Goal: Task Accomplishment & Management: Complete application form

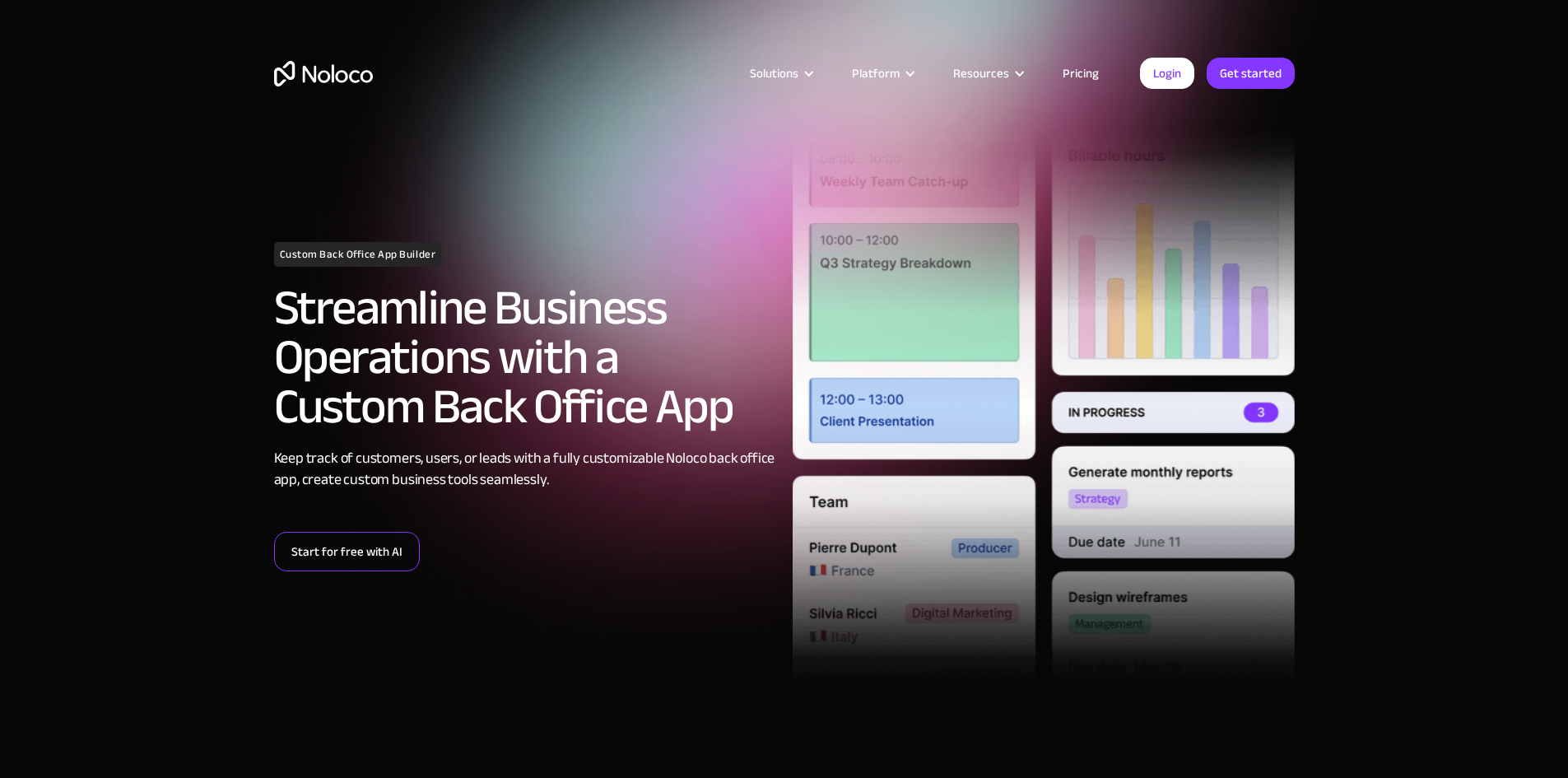
click at [344, 548] on link "Start for free with AI" at bounding box center [347, 552] width 146 height 39
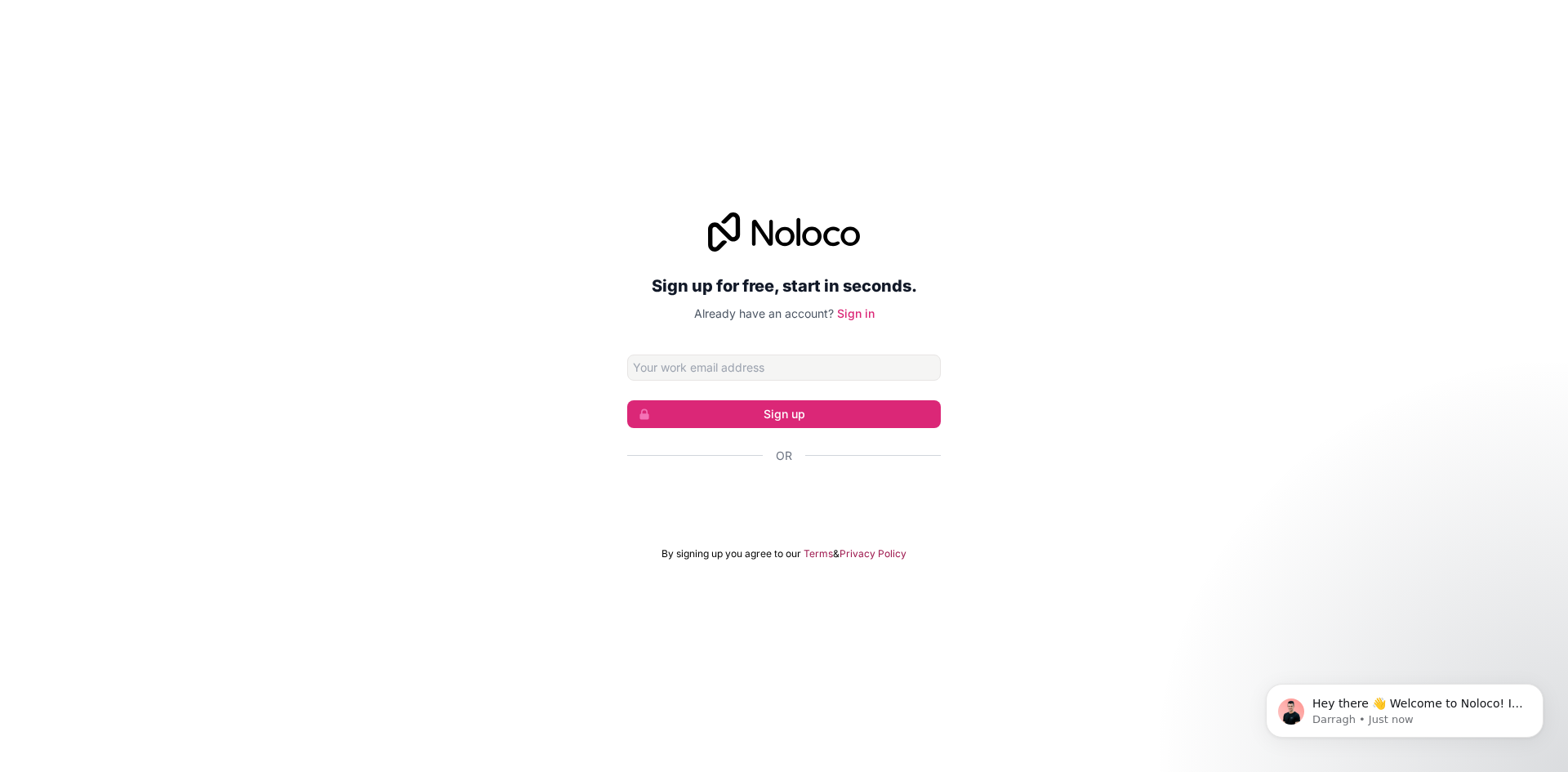
click at [752, 375] on input "Email address" at bounding box center [784, 368] width 314 height 26
type input "[EMAIL_ADDRESS][DOMAIN_NAME]"
click at [755, 415] on button "Sign up" at bounding box center [784, 414] width 314 height 28
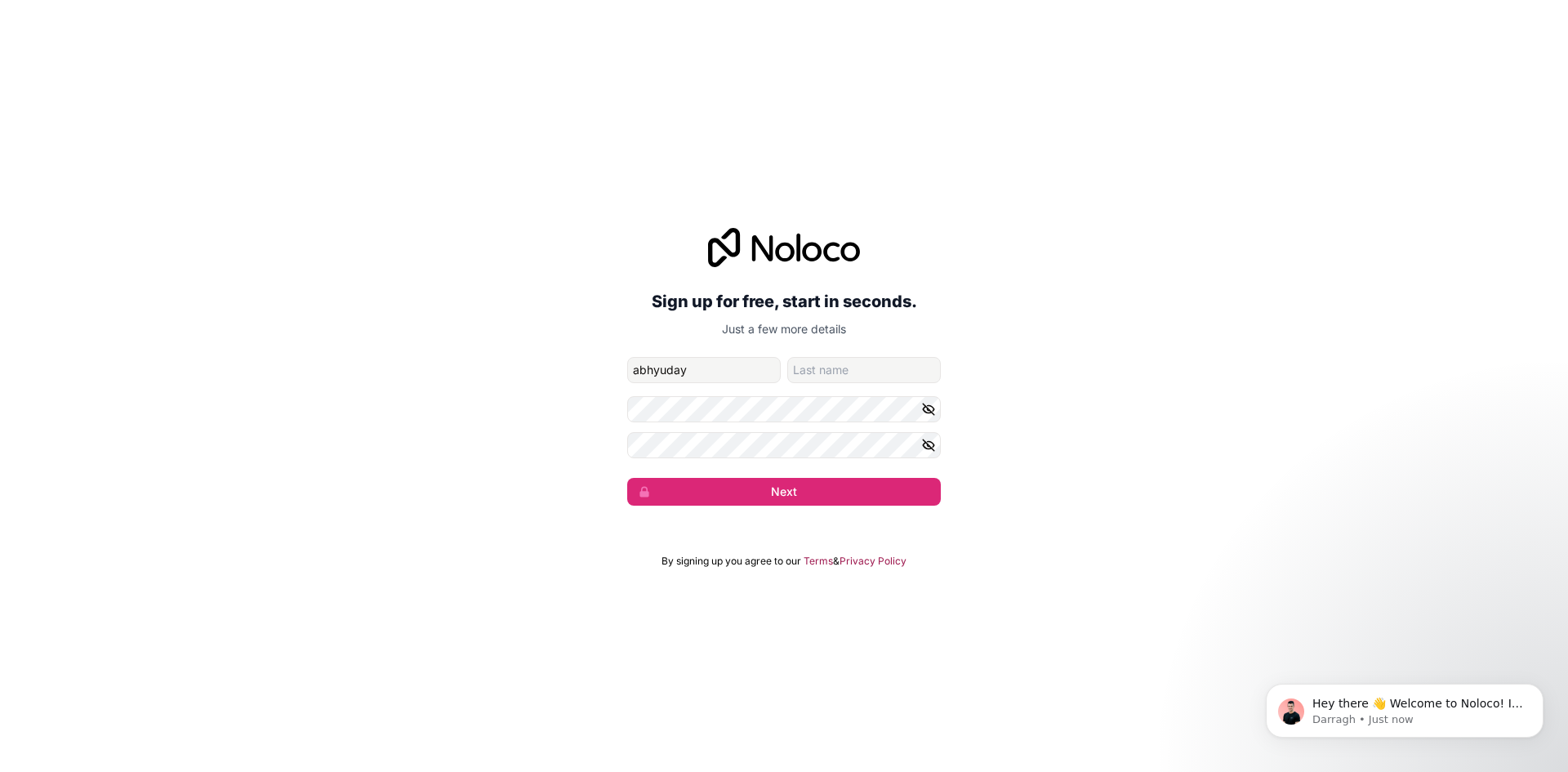
type input "abhyuday"
type input "singh"
click at [928, 409] on icon "button" at bounding box center [928, 409] width 11 height 11
click at [930, 446] on icon "button" at bounding box center [928, 445] width 11 height 11
click at [815, 487] on button "Next" at bounding box center [784, 492] width 314 height 28
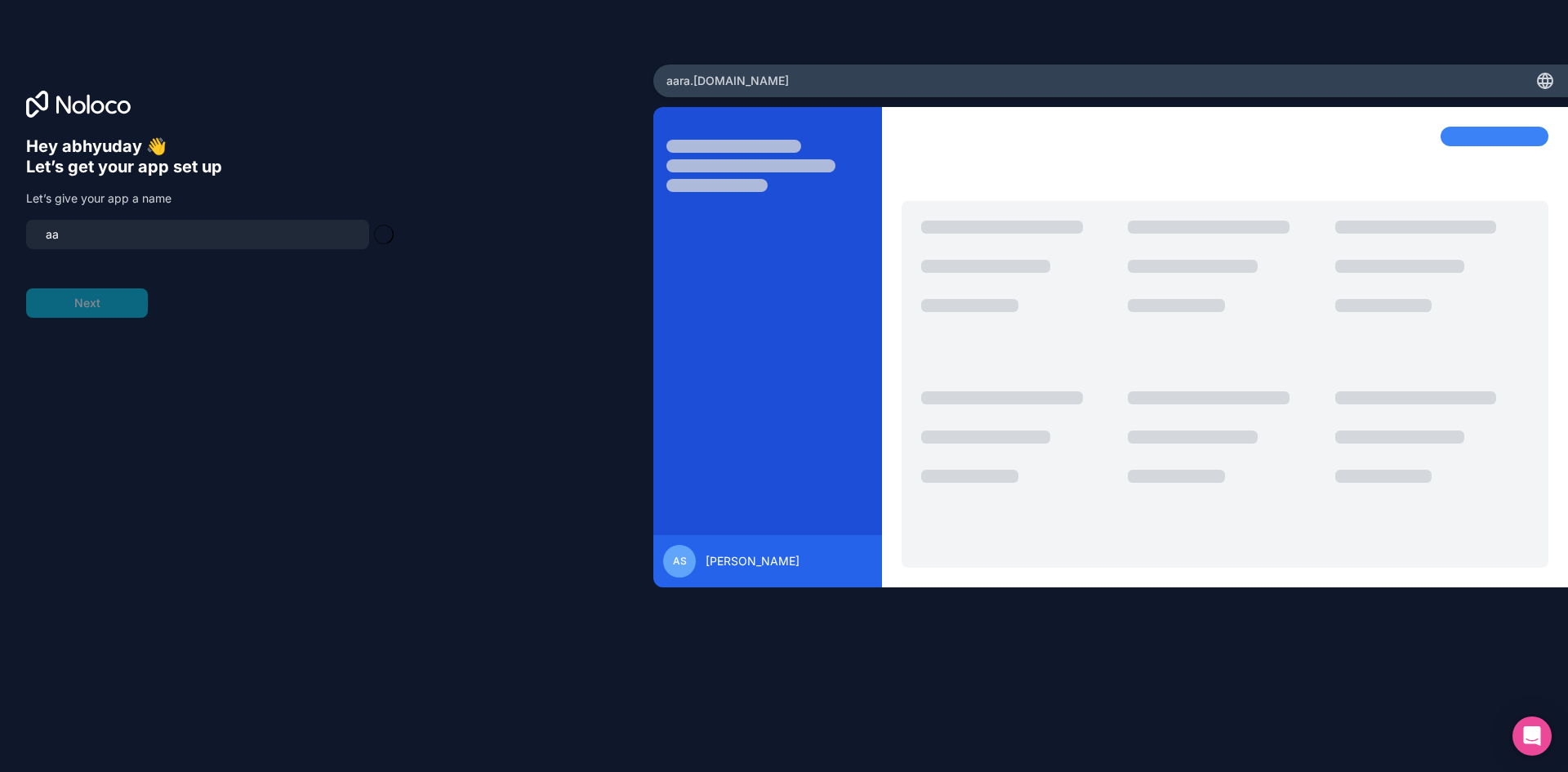
type input "a"
drag, startPoint x: 53, startPoint y: 235, endPoint x: 77, endPoint y: 235, distance: 24.0
click at [53, 235] on input "qbit-your-ai-companion" at bounding box center [197, 234] width 323 height 23
type input "qbit-your-ai-companion"
click at [83, 313] on button "Next" at bounding box center [87, 303] width 122 height 30
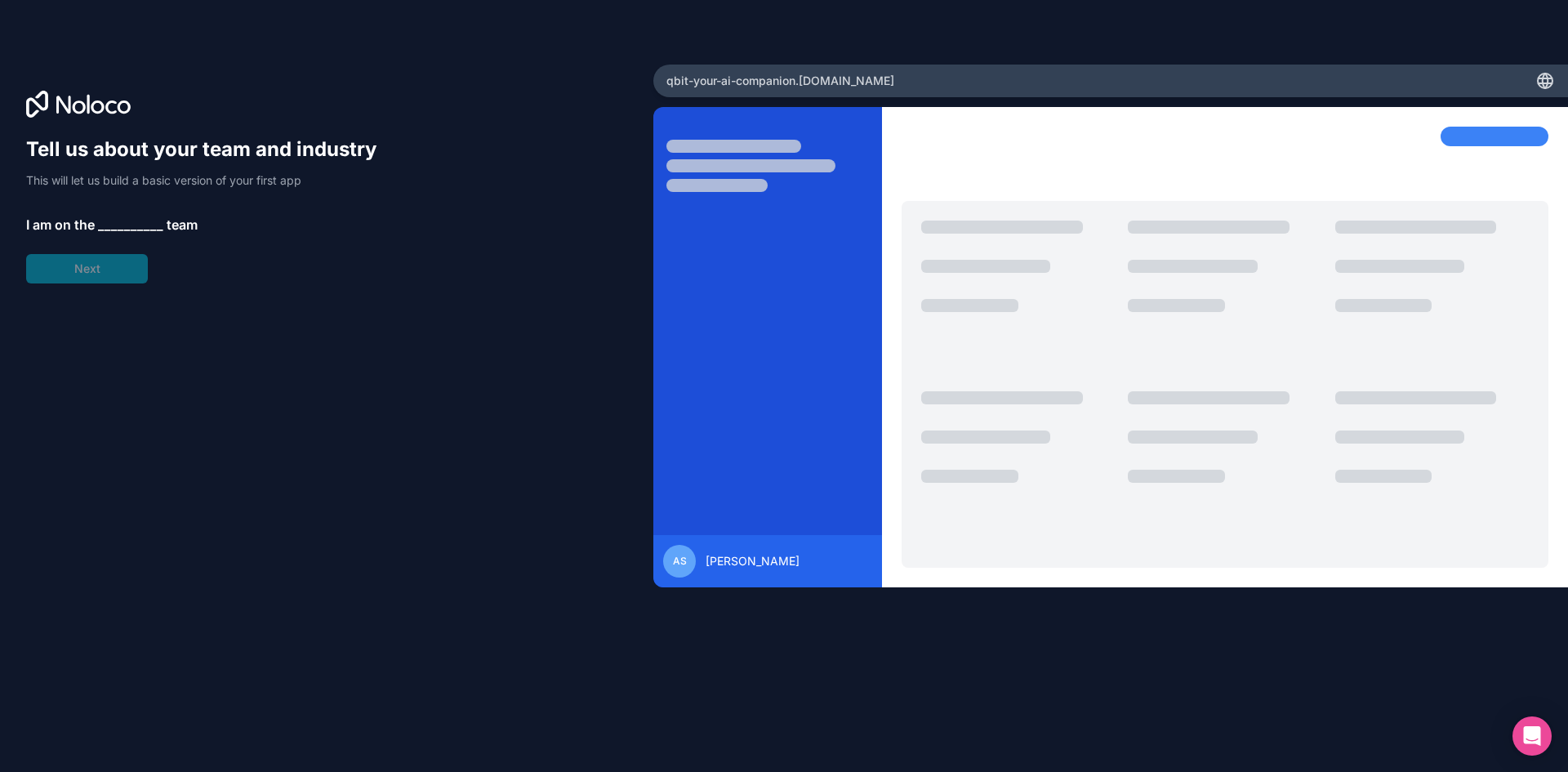
click at [116, 226] on span "__________" at bounding box center [130, 225] width 66 height 20
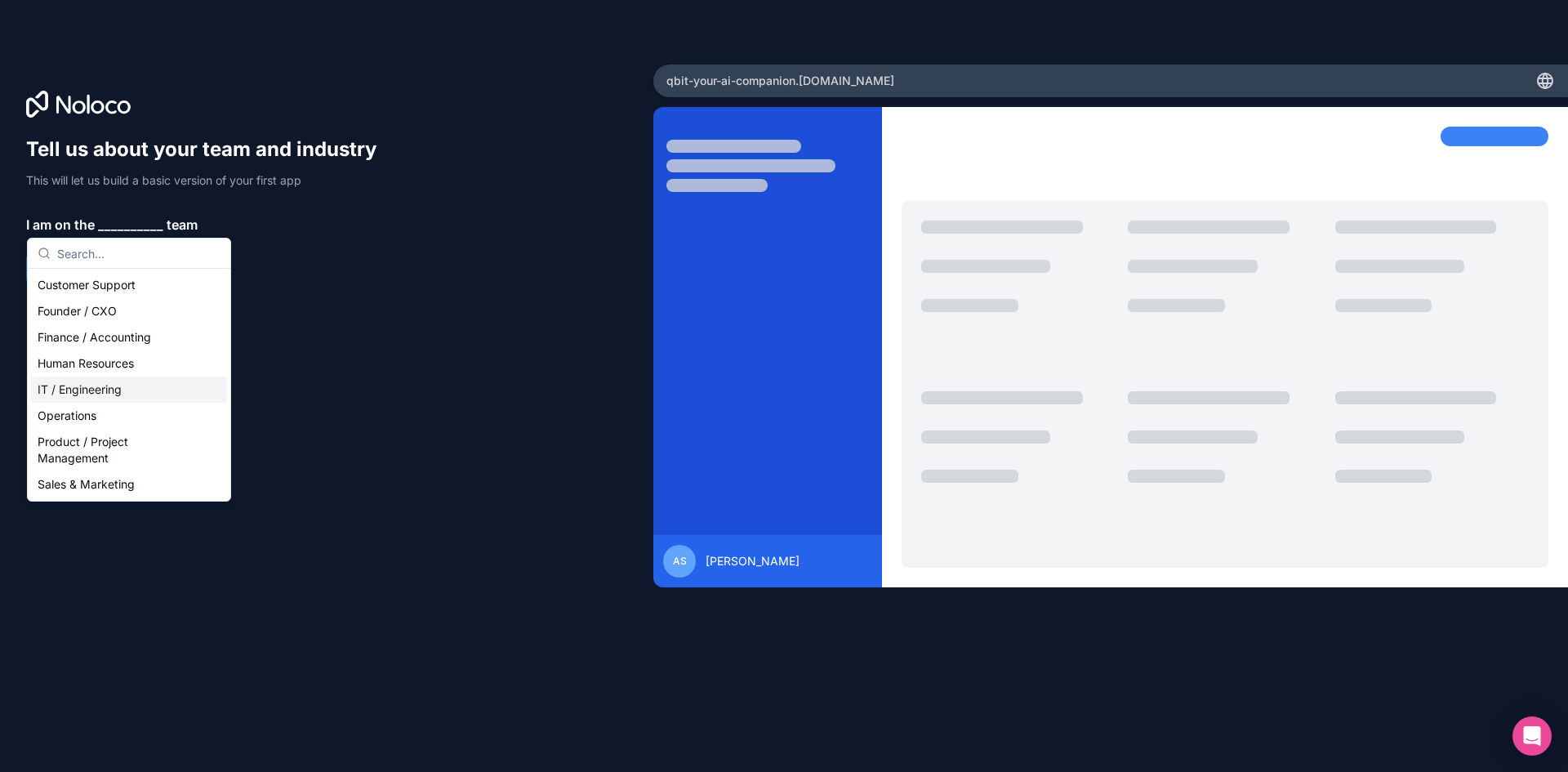
click at [123, 396] on div "IT / Engineering" at bounding box center [128, 390] width 196 height 26
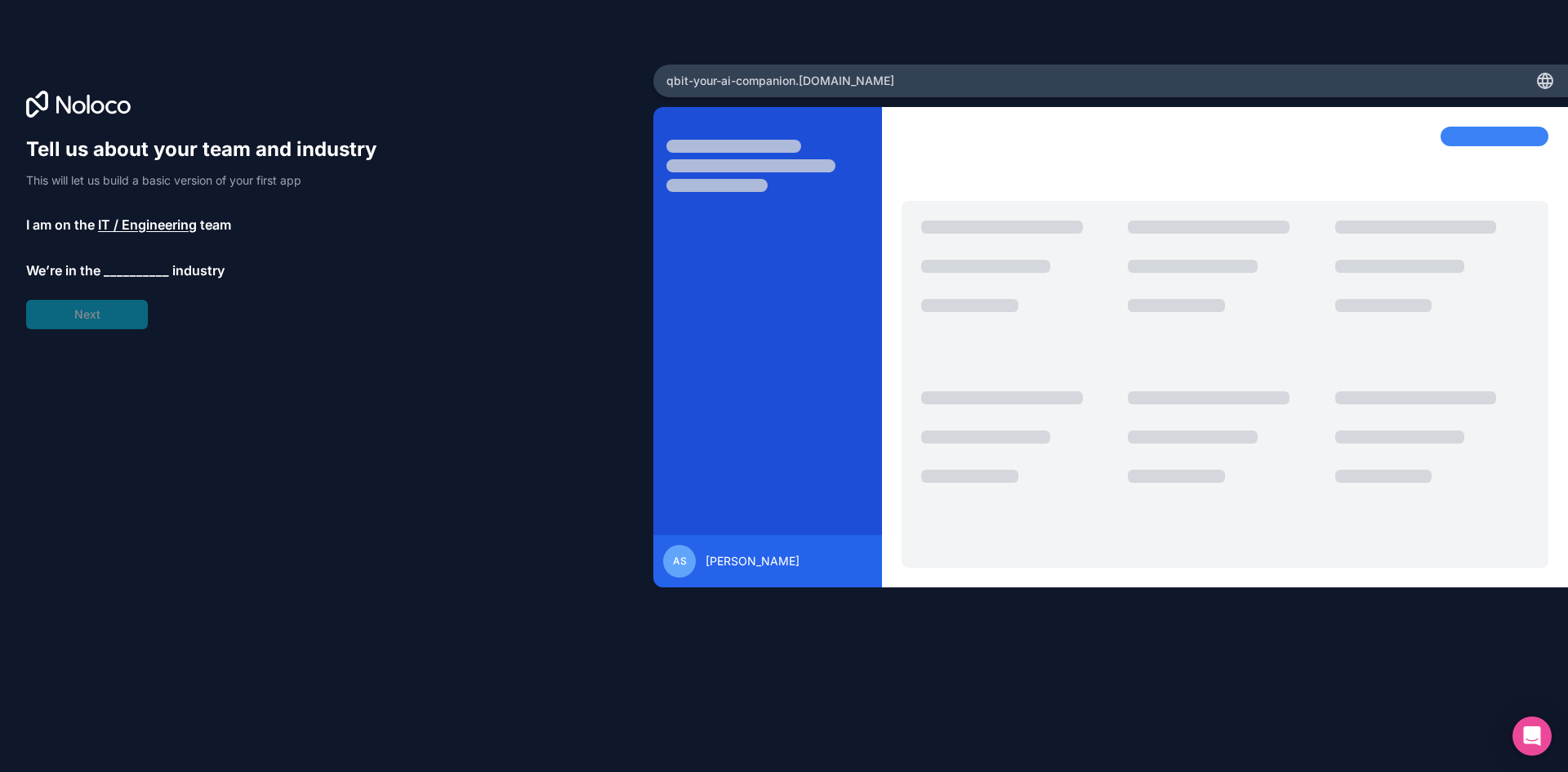
click at [112, 278] on span "__________" at bounding box center [136, 270] width 66 height 20
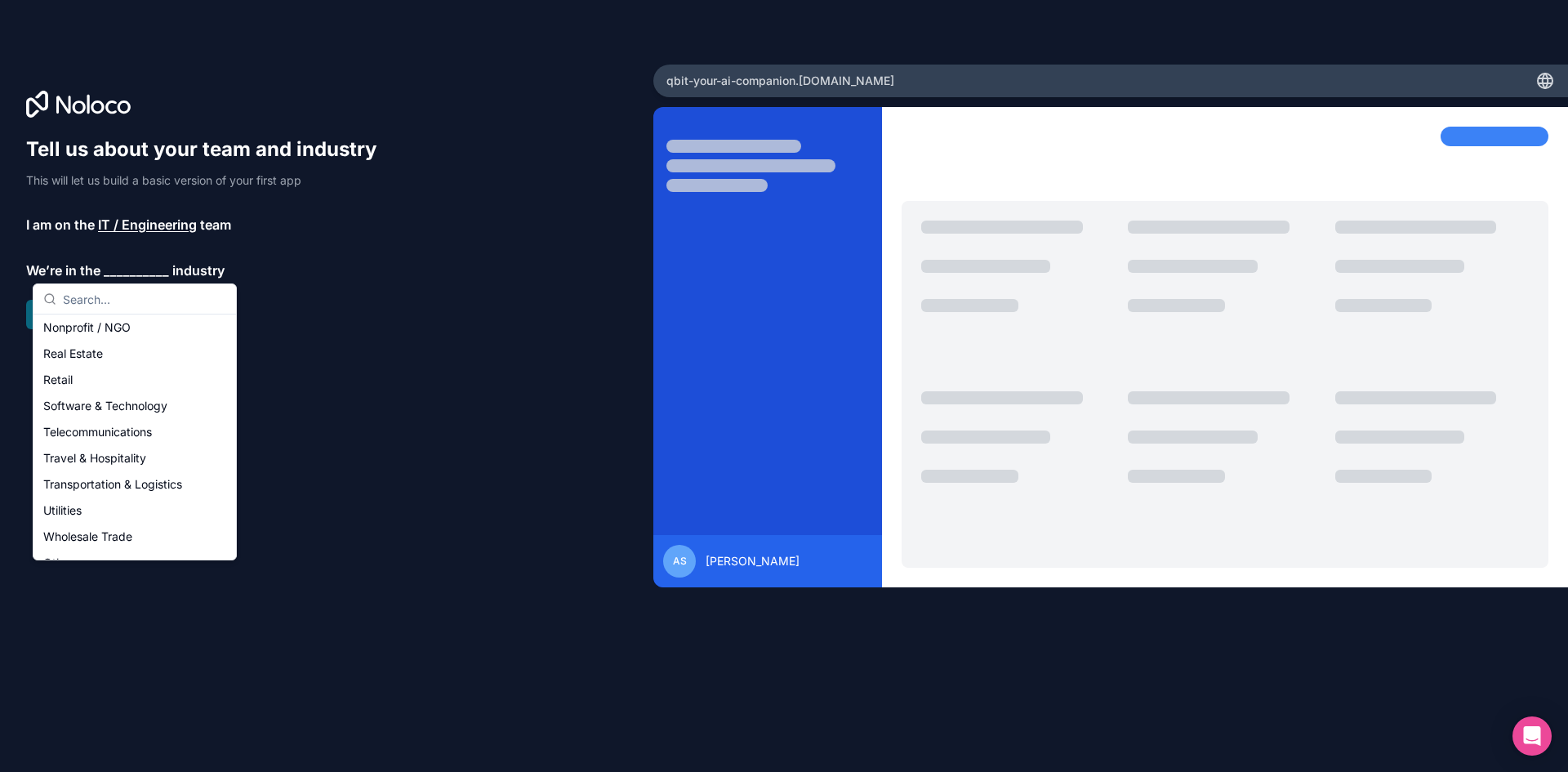
scroll to position [327, 0]
click at [140, 395] on div "Software & Technology" at bounding box center [134, 396] width 196 height 26
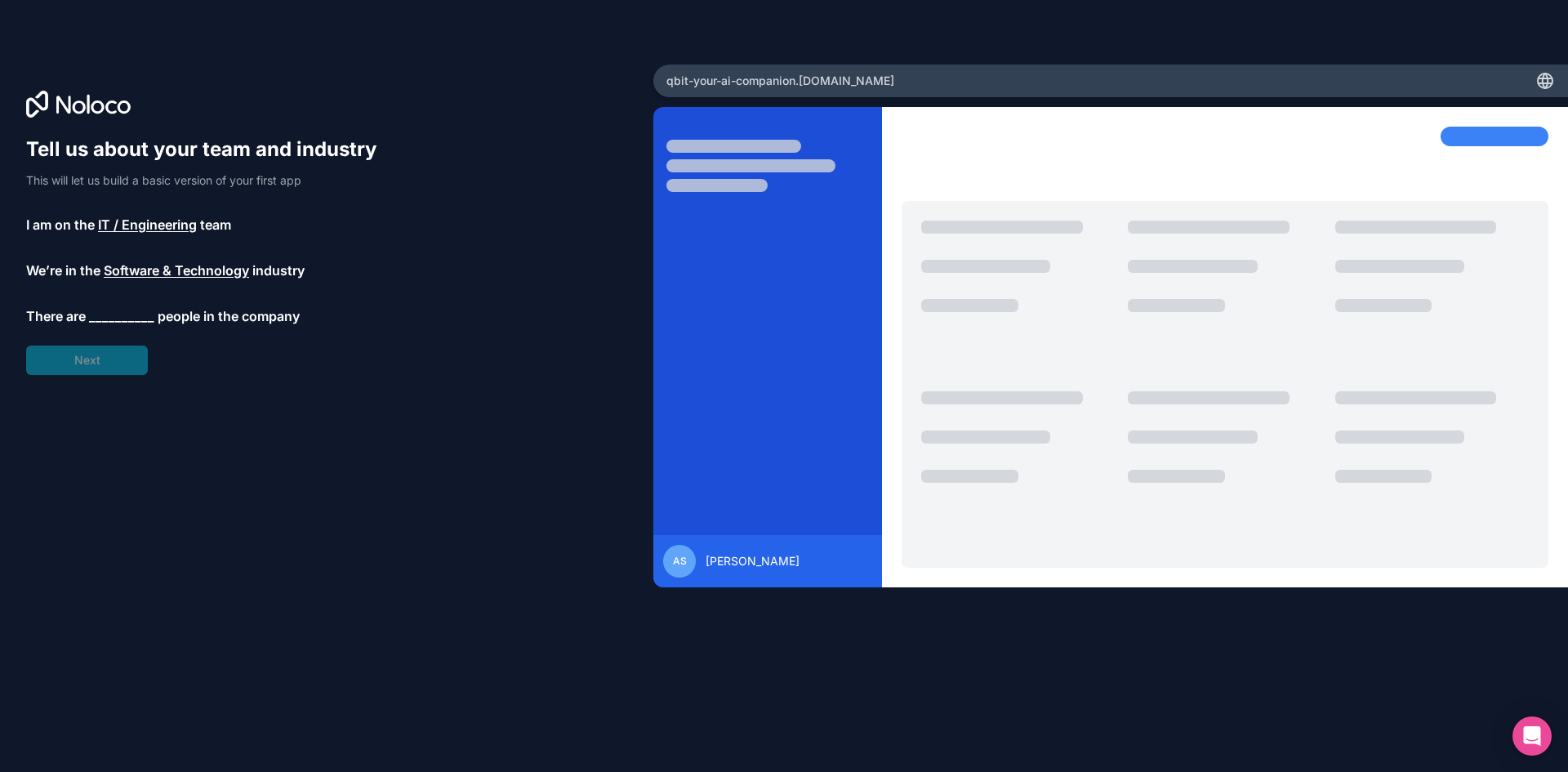
click at [122, 317] on span "__________" at bounding box center [122, 316] width 66 height 20
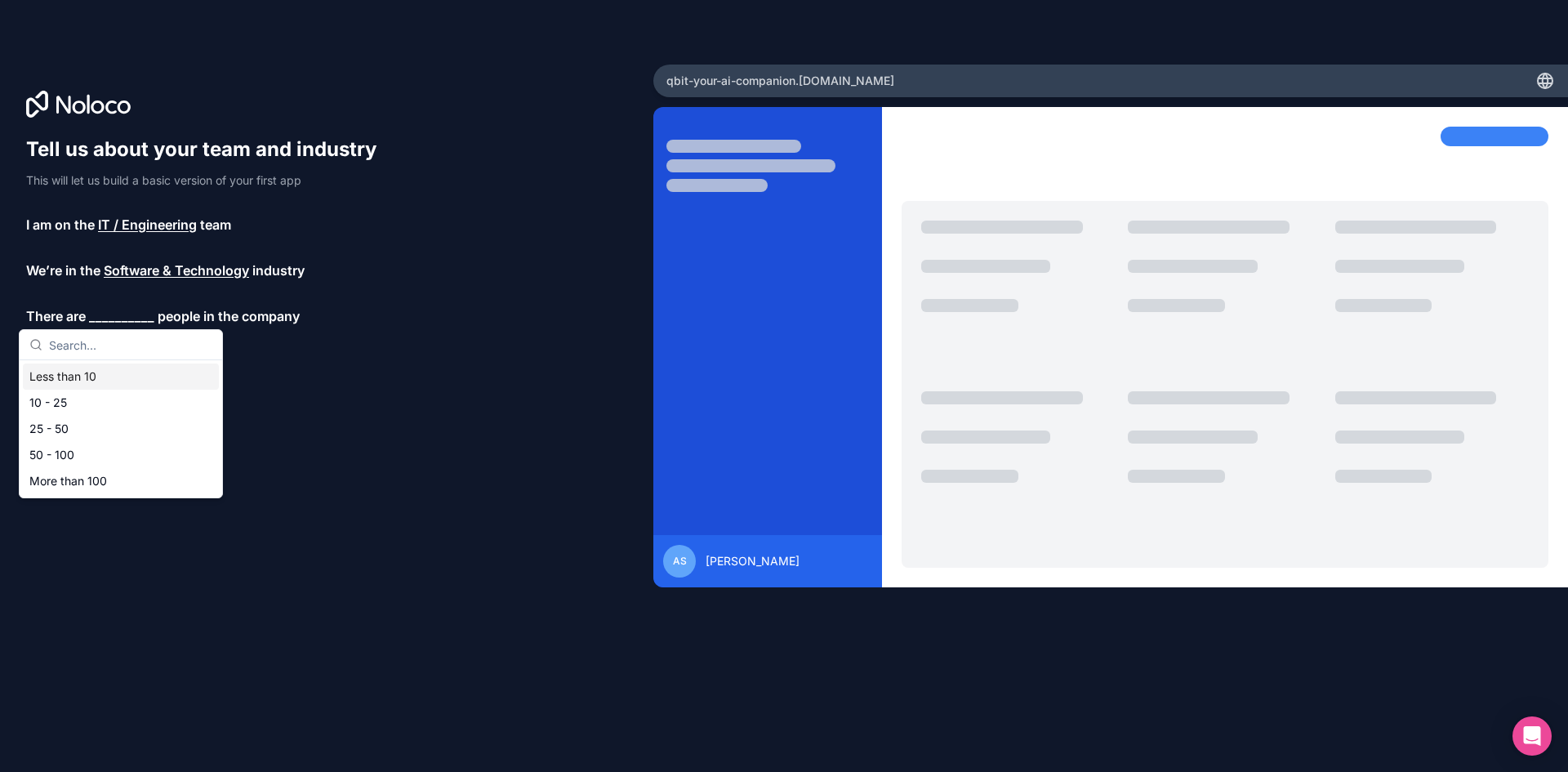
click at [95, 371] on div "Less than 10" at bounding box center [121, 376] width 196 height 26
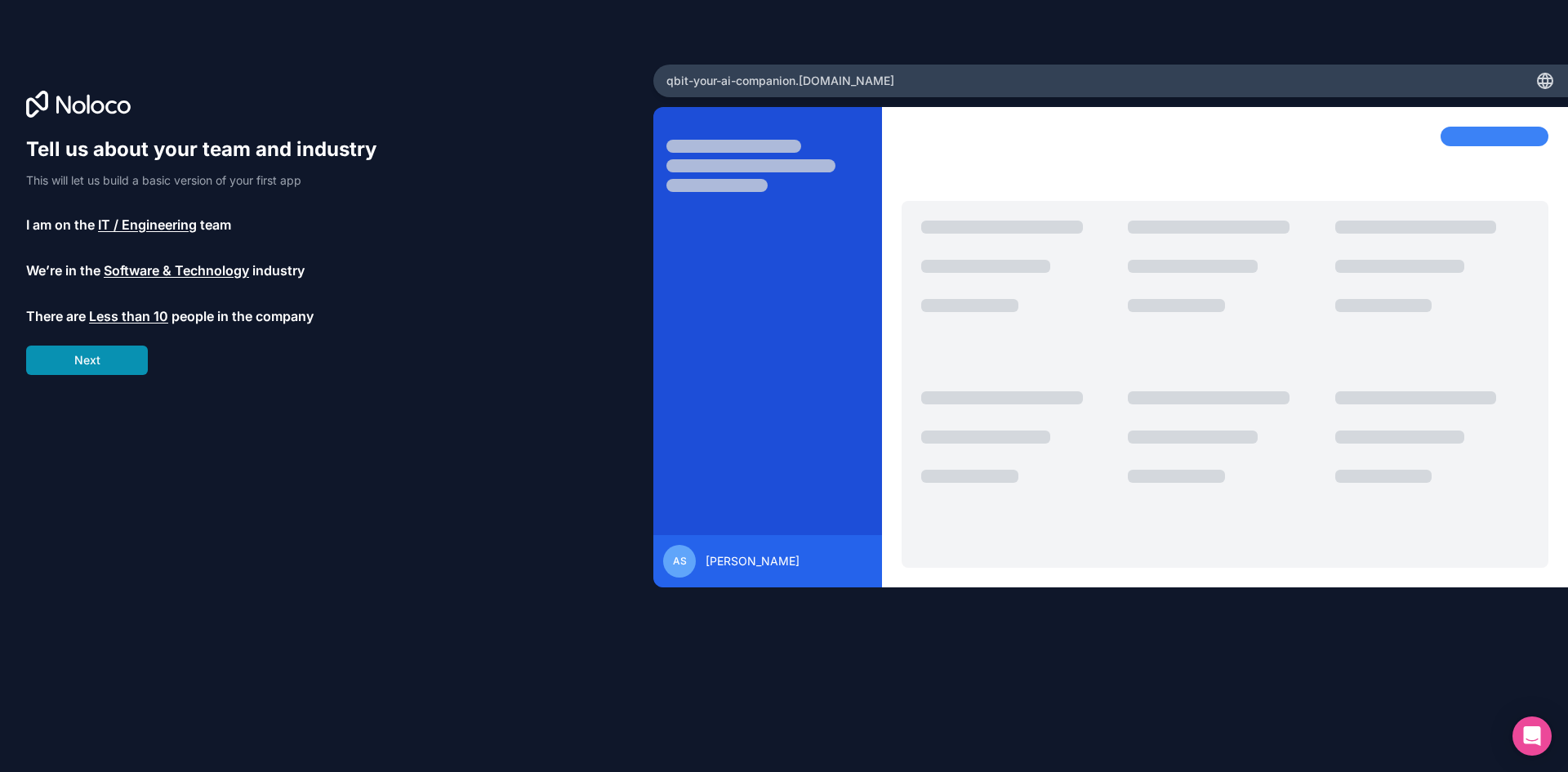
click at [95, 362] on button "Next" at bounding box center [87, 360] width 122 height 30
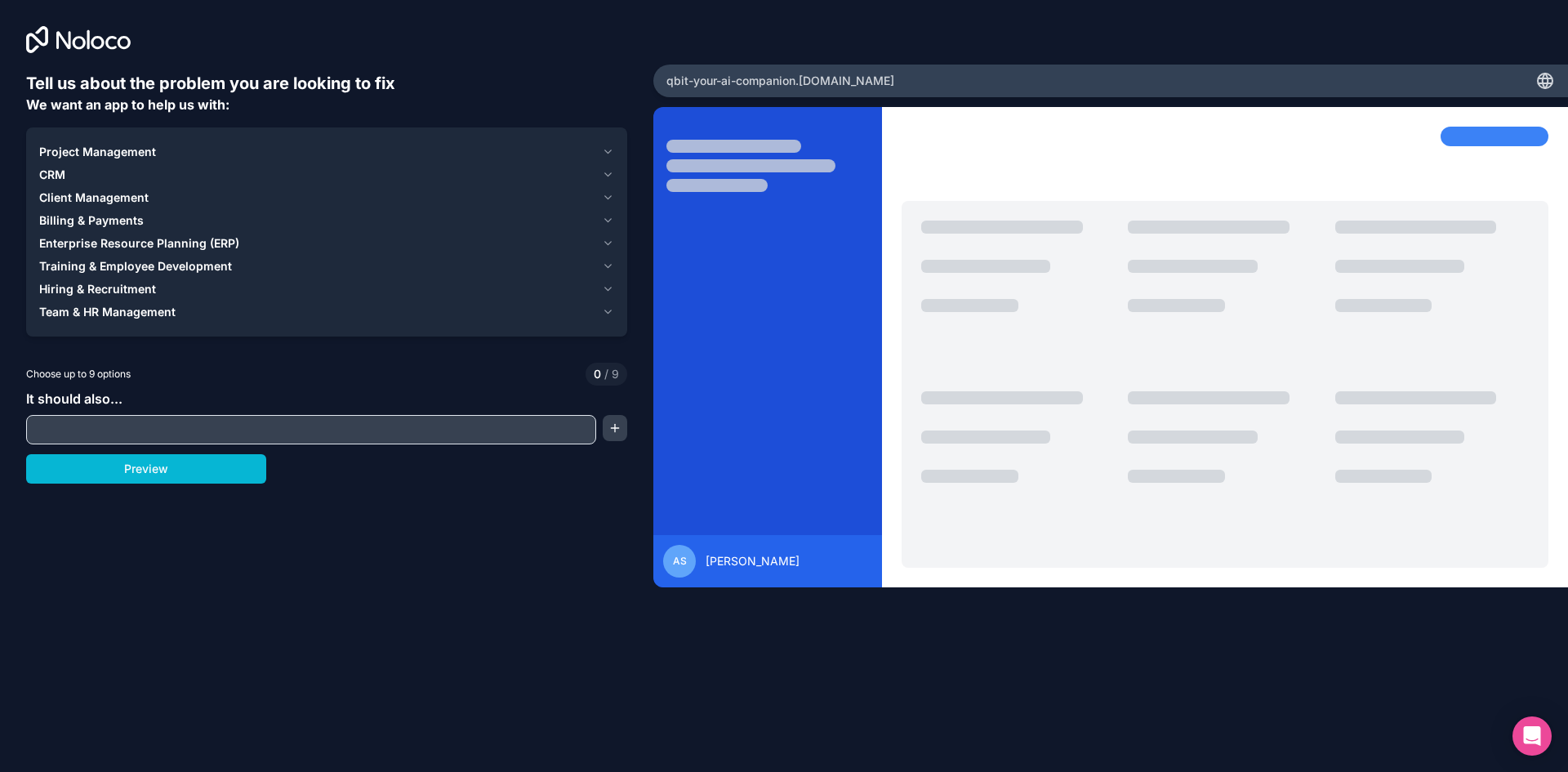
click at [171, 154] on div "Project Management" at bounding box center [317, 152] width 556 height 16
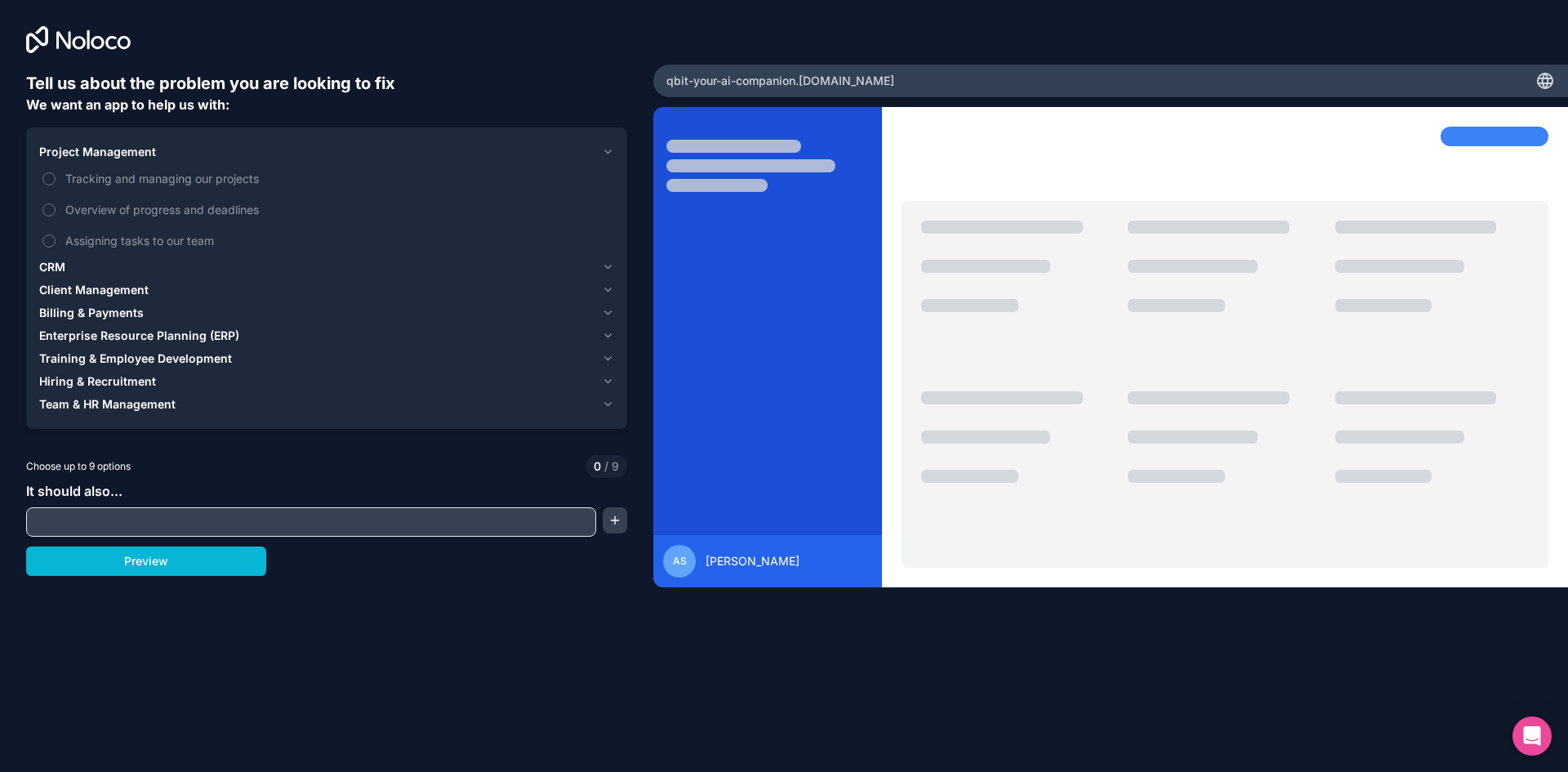
click at [171, 154] on div "Project Management" at bounding box center [317, 152] width 556 height 16
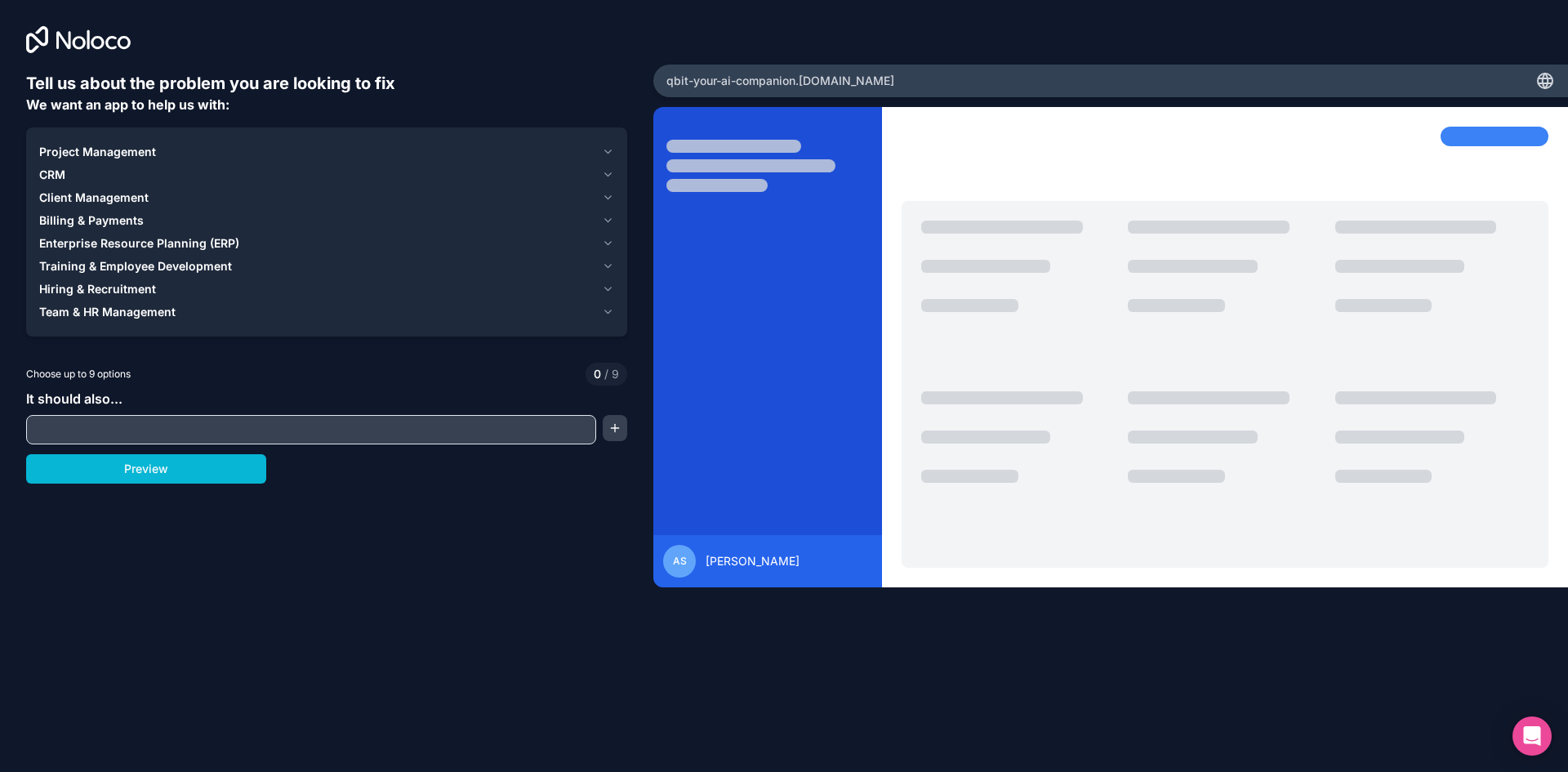
click at [123, 420] on input "text" at bounding box center [311, 430] width 562 height 23
click at [107, 202] on span "Client Management" at bounding box center [94, 197] width 110 height 16
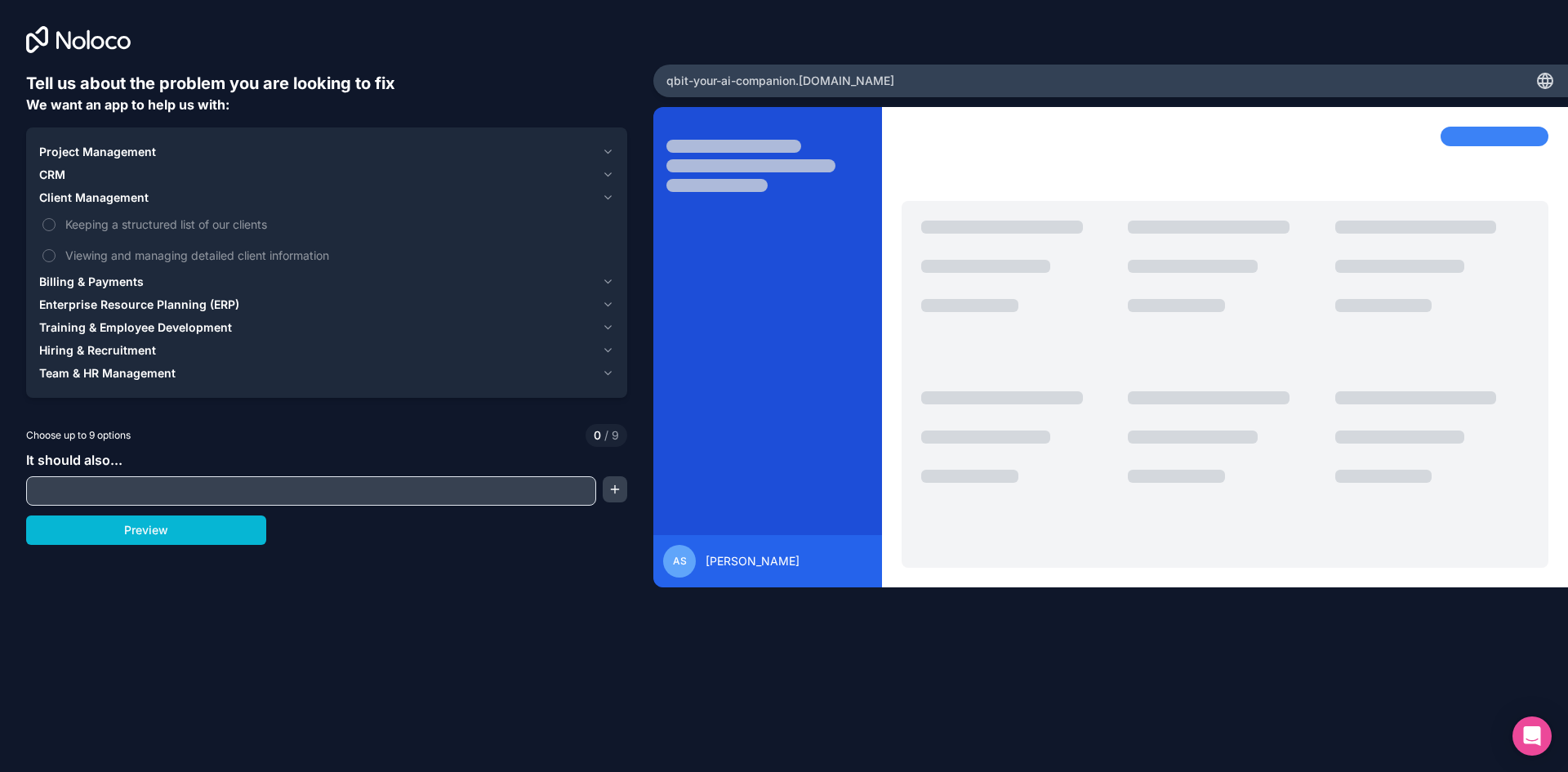
click at [111, 196] on span "Client Management" at bounding box center [94, 197] width 110 height 16
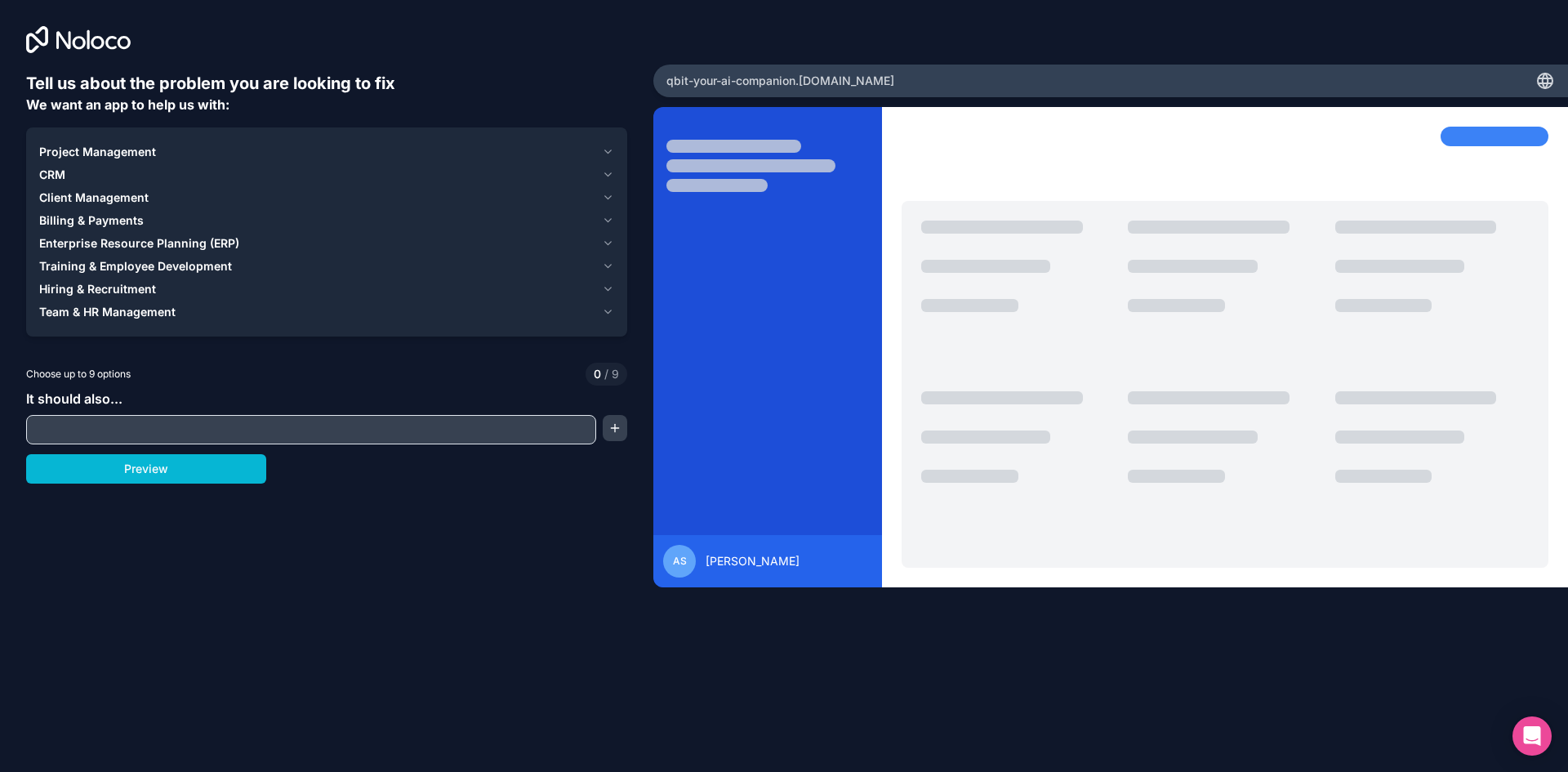
click at [139, 420] on input "text" at bounding box center [311, 430] width 562 height 23
click at [131, 266] on span "Training & Employee Development" at bounding box center [135, 266] width 193 height 16
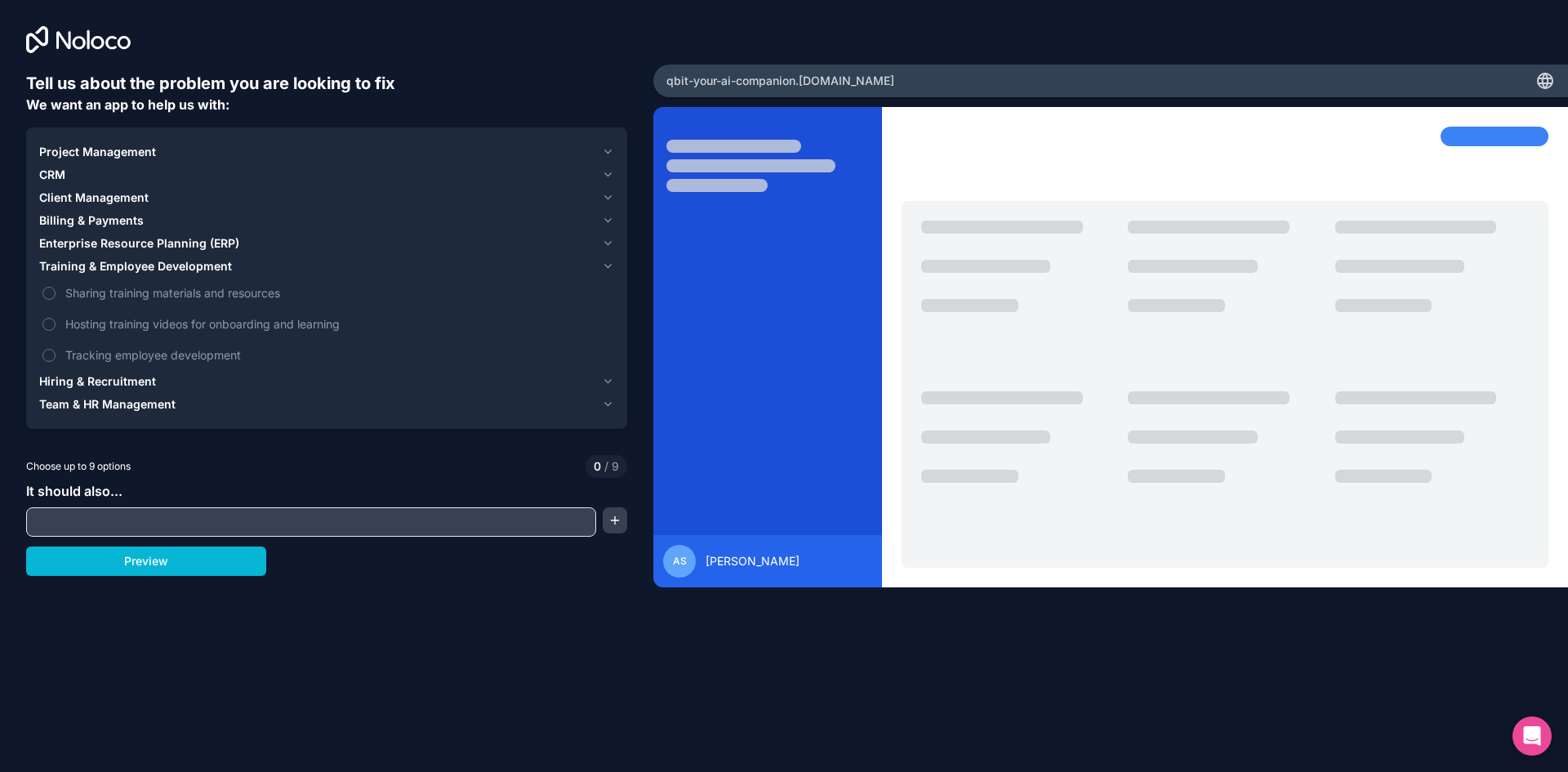
click at [131, 266] on span "Training & Employee Development" at bounding box center [135, 266] width 193 height 16
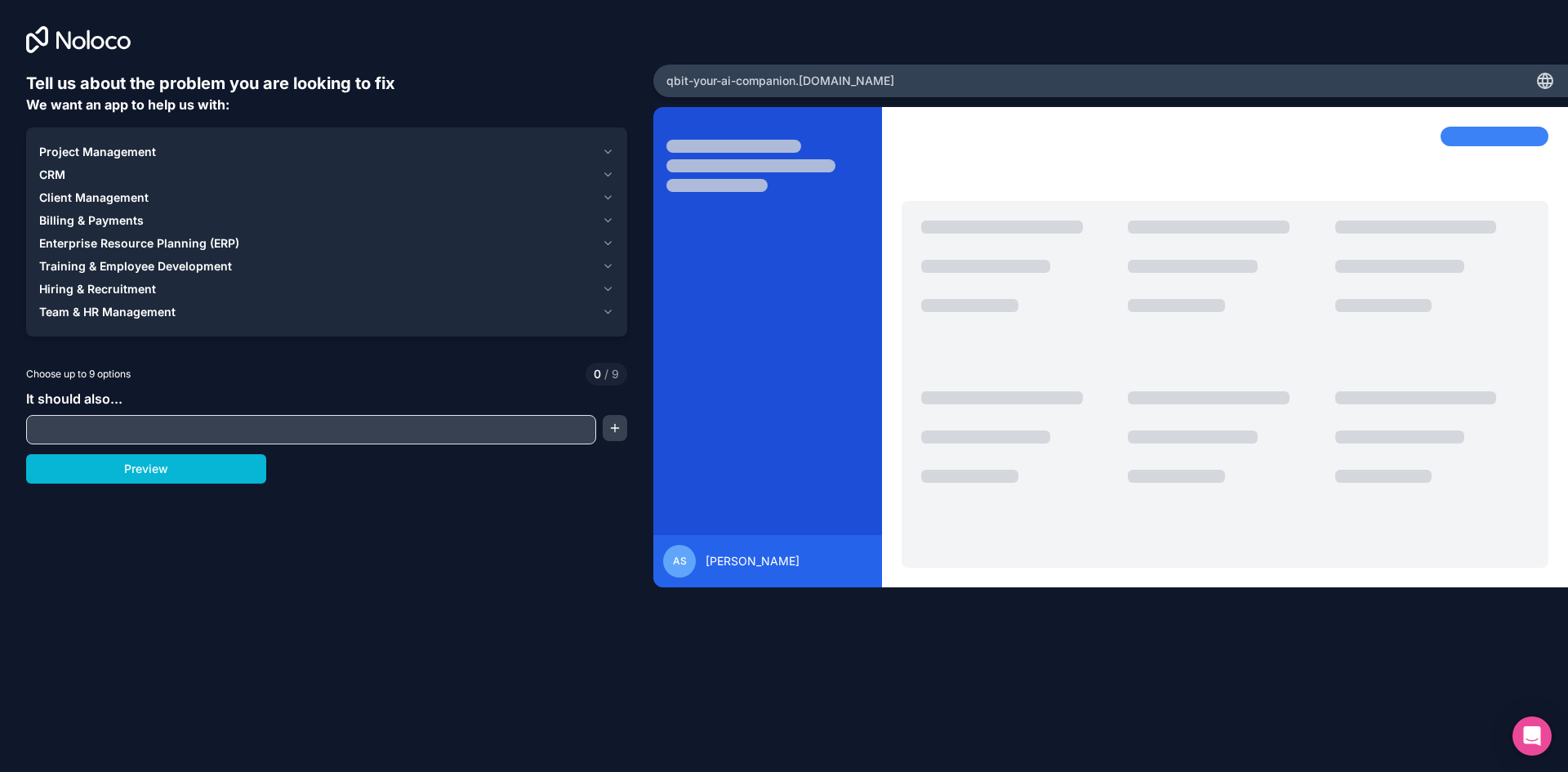
click at [98, 421] on input "text" at bounding box center [311, 430] width 562 height 23
click at [159, 243] on span "Enterprise Resource Planning (ERP)" at bounding box center [139, 243] width 200 height 16
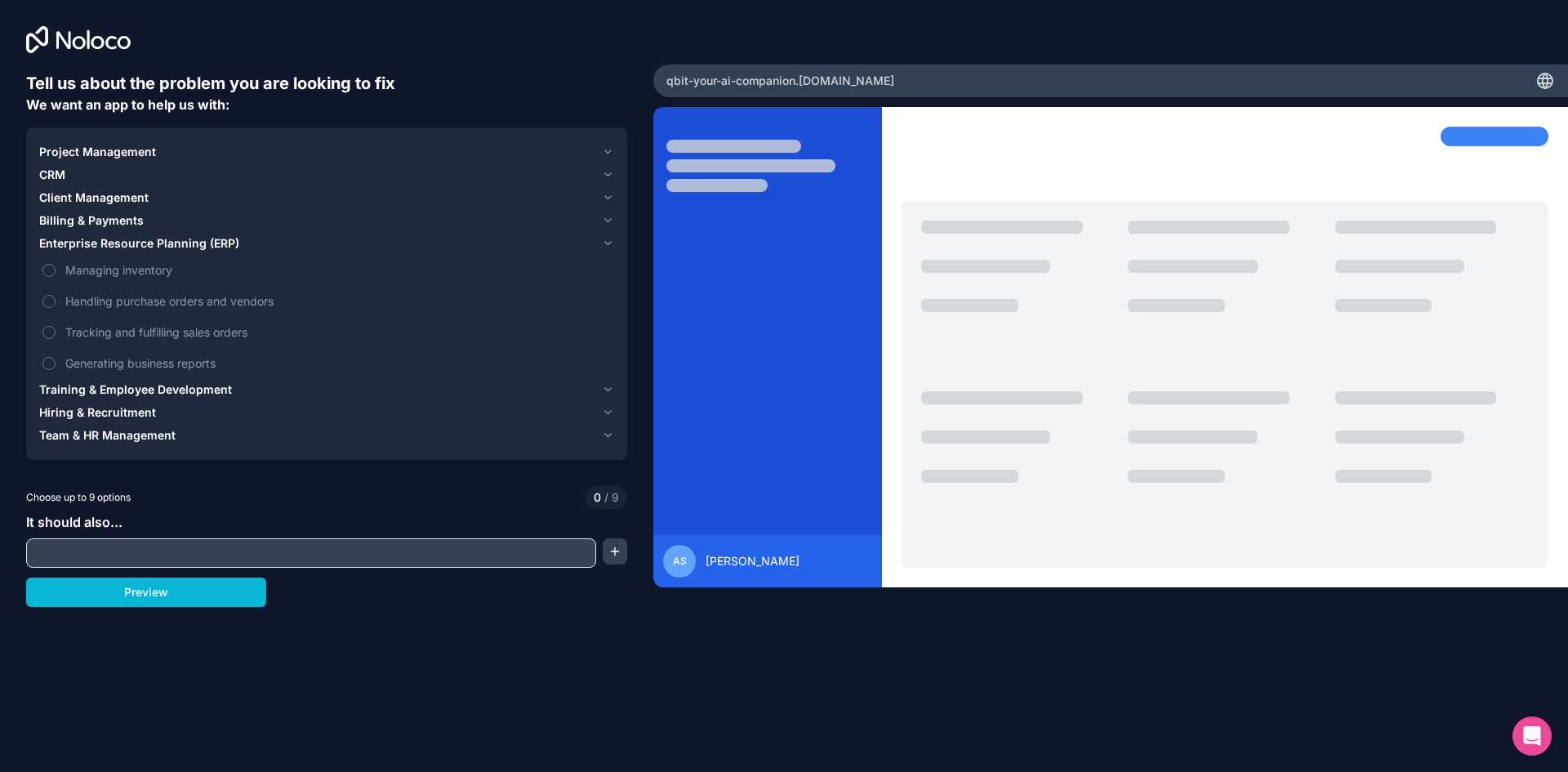
click at [135, 392] on span "Training & Employee Development" at bounding box center [135, 389] width 193 height 16
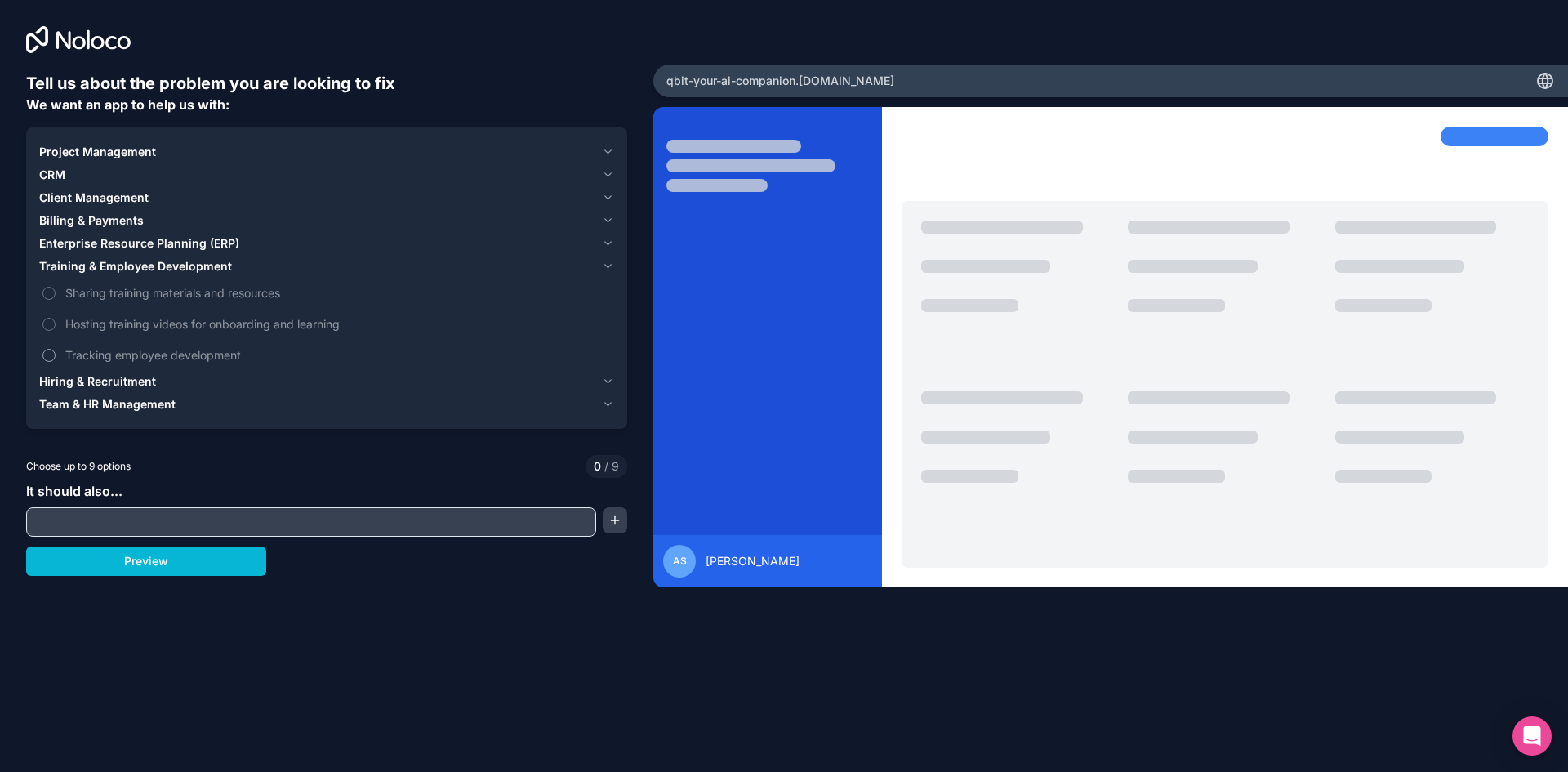
click at [48, 356] on button "Tracking employee development" at bounding box center [48, 355] width 13 height 13
click at [51, 327] on button "Hosting training videos for onboarding and learning" at bounding box center [48, 323] width 13 height 13
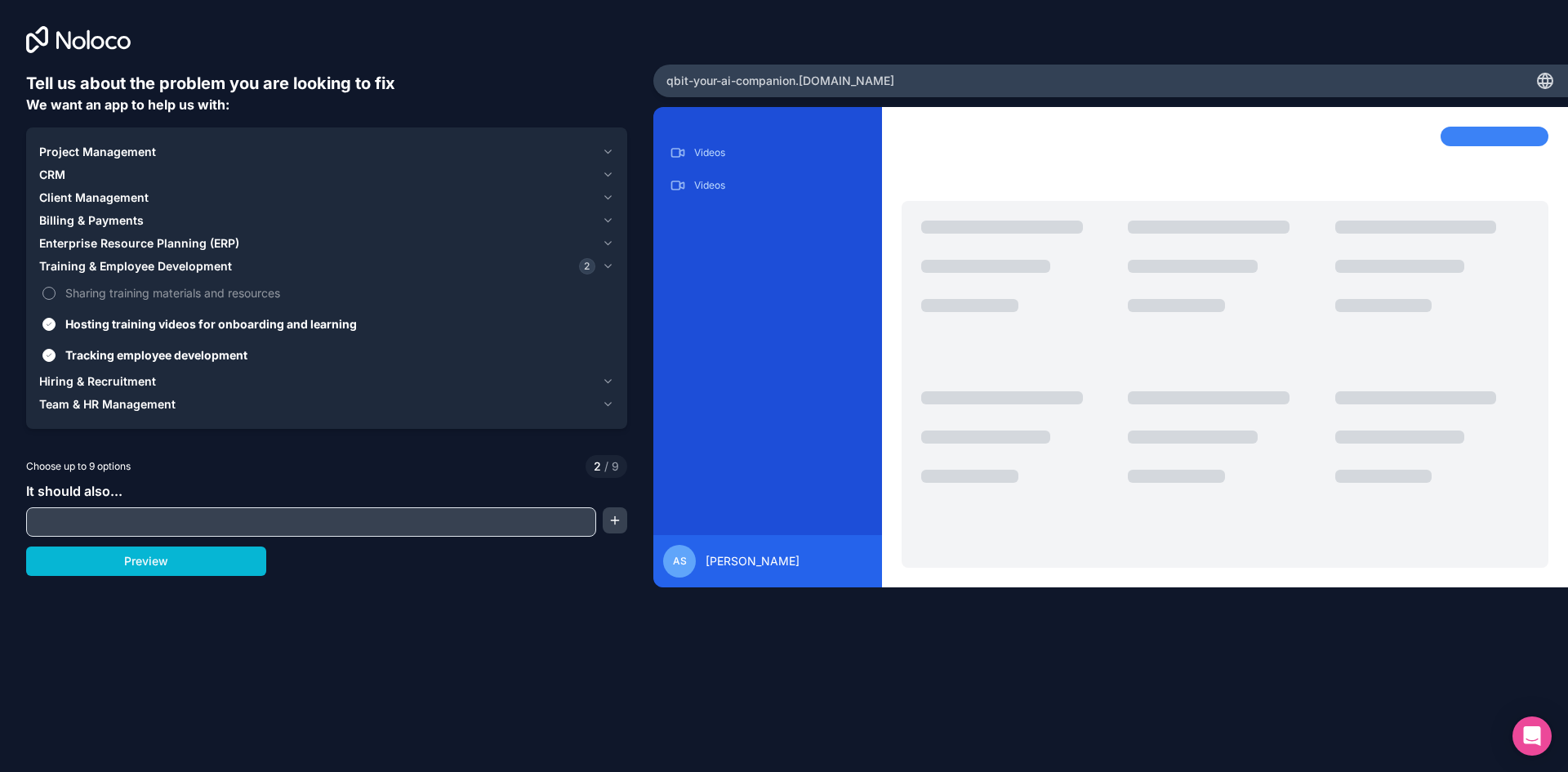
click at [50, 293] on button "Sharing training materials and resources" at bounding box center [48, 293] width 13 height 13
click at [87, 152] on span "Project Management" at bounding box center [97, 152] width 117 height 16
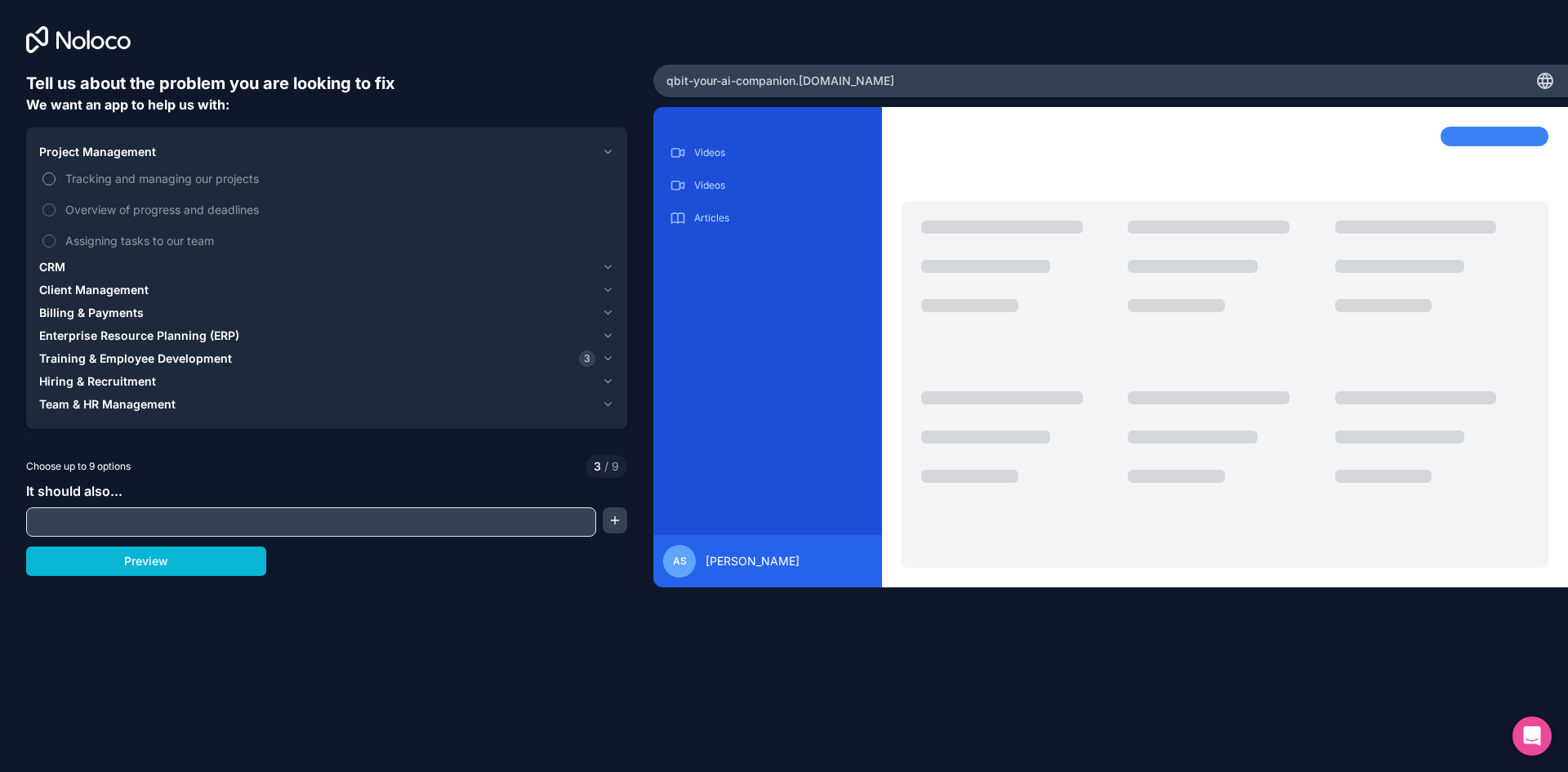
click at [48, 179] on button "Tracking and managing our projects" at bounding box center [48, 179] width 13 height 13
click at [51, 211] on button "Overview of progress and deadlines" at bounding box center [48, 209] width 13 height 13
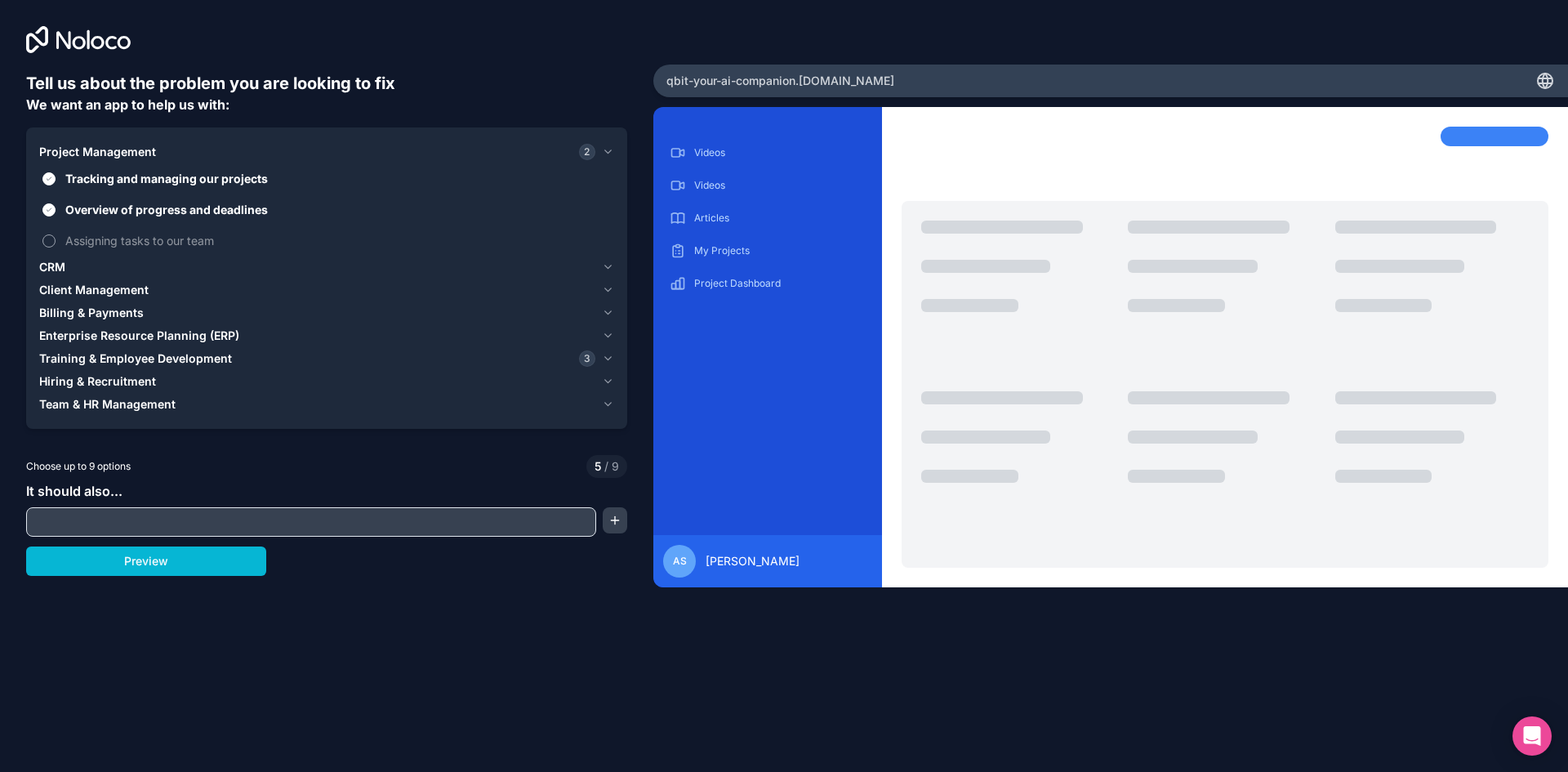
click at [50, 241] on button "Assigning tasks to our team" at bounding box center [48, 241] width 13 height 13
click at [76, 264] on div "CRM" at bounding box center [317, 266] width 556 height 16
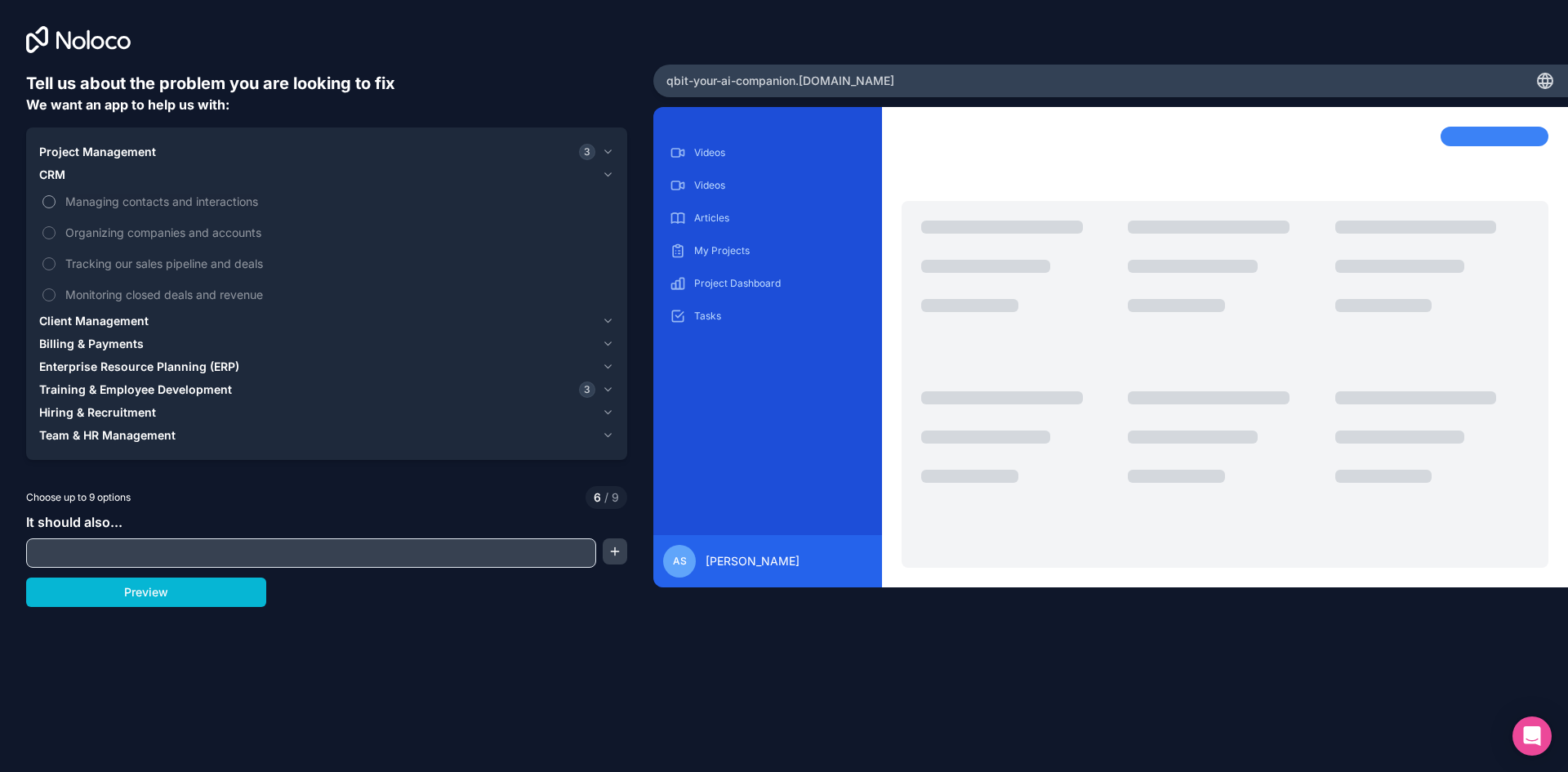
click at [48, 203] on button "Managing contacts and interactions" at bounding box center [48, 201] width 13 height 13
click at [48, 237] on button "Organizing companies and accounts" at bounding box center [48, 232] width 13 height 13
click at [51, 266] on button "Tracking our sales pipeline and deals" at bounding box center [48, 263] width 13 height 13
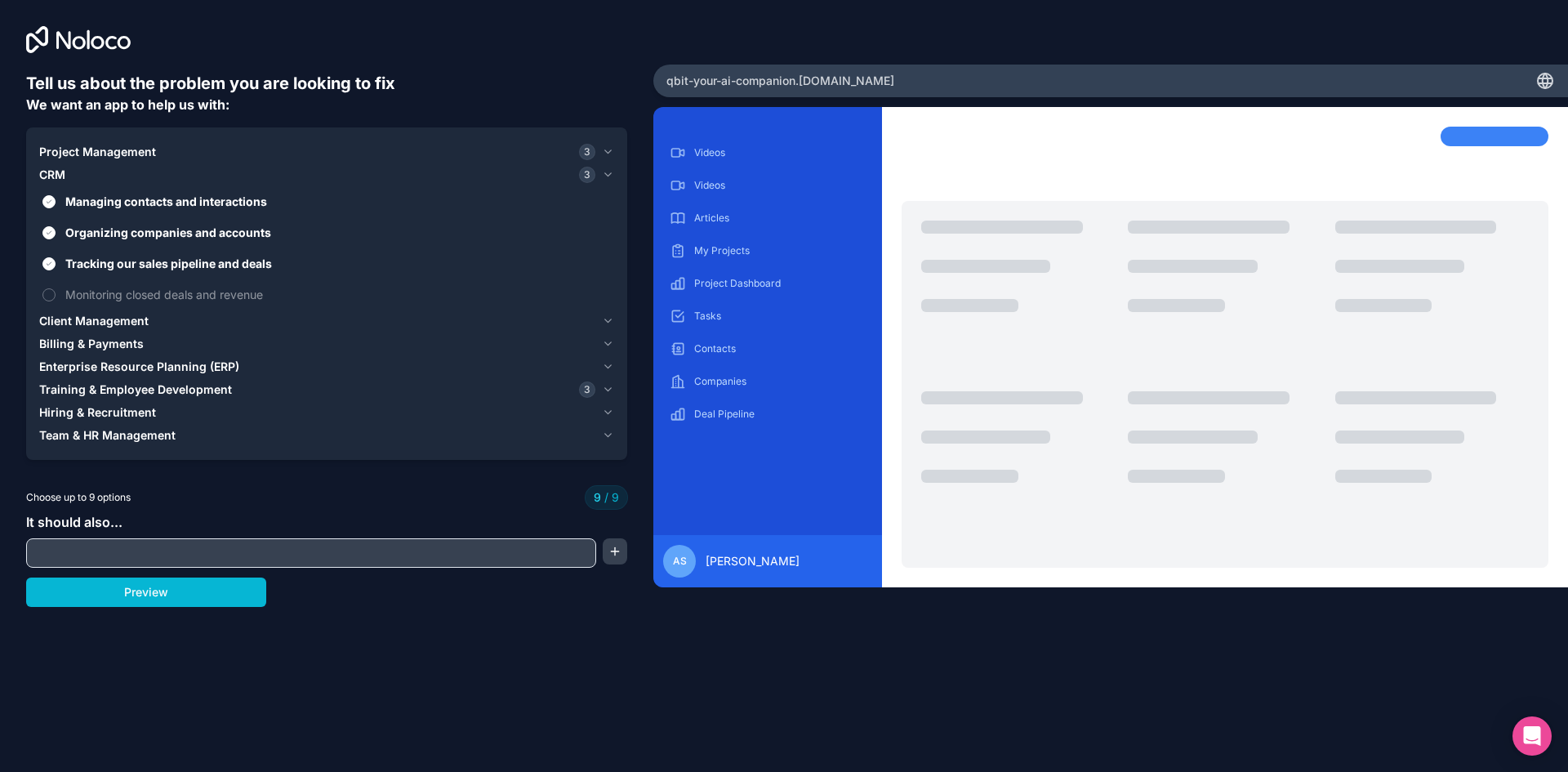
click at [106, 341] on span "Billing & Payments" at bounding box center [91, 344] width 105 height 16
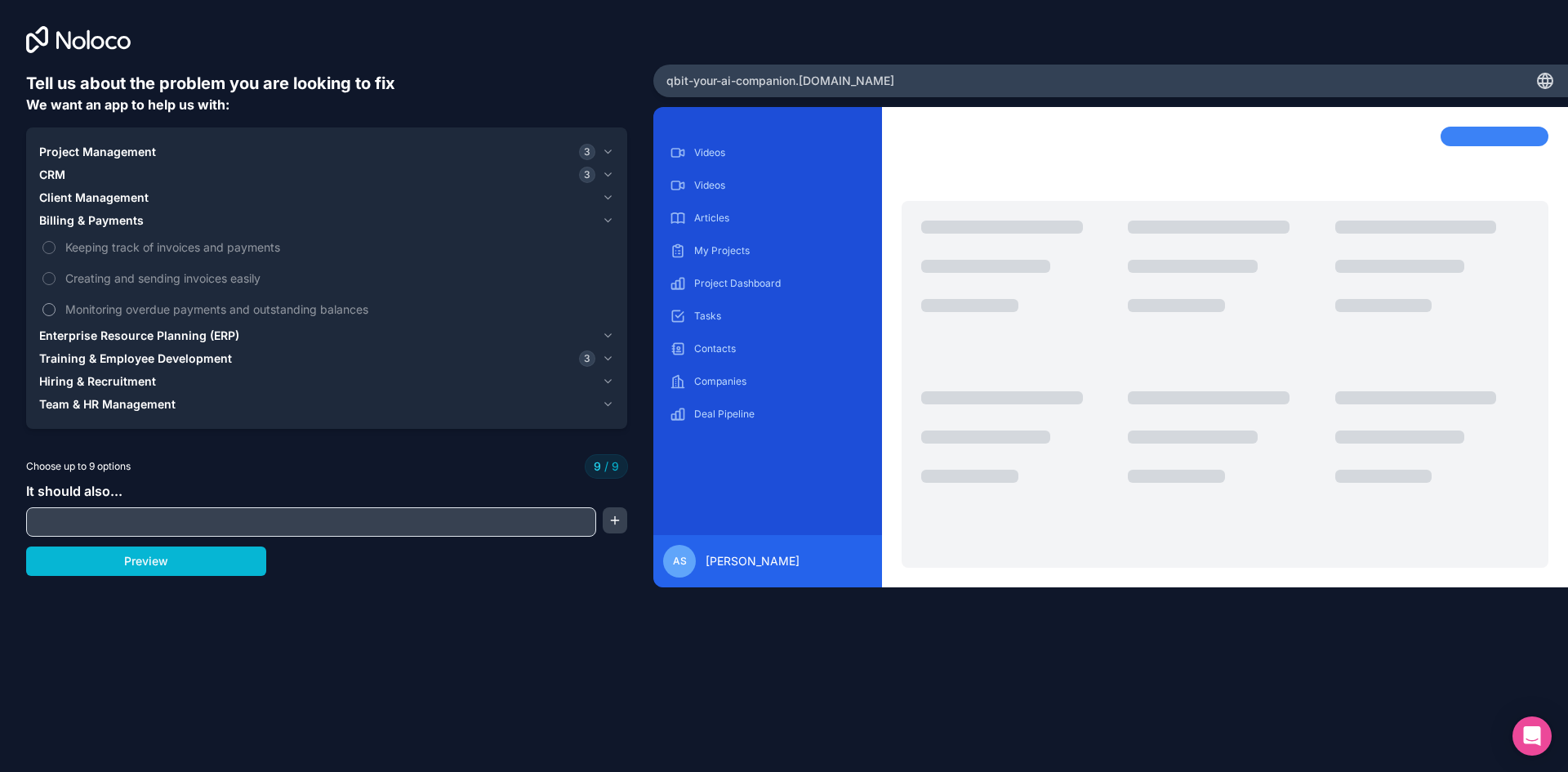
click at [51, 317] on label "Monitoring overdue payments and outstanding balances" at bounding box center [327, 310] width 575 height 31
click at [107, 408] on span "Team & HR Management" at bounding box center [107, 404] width 136 height 16
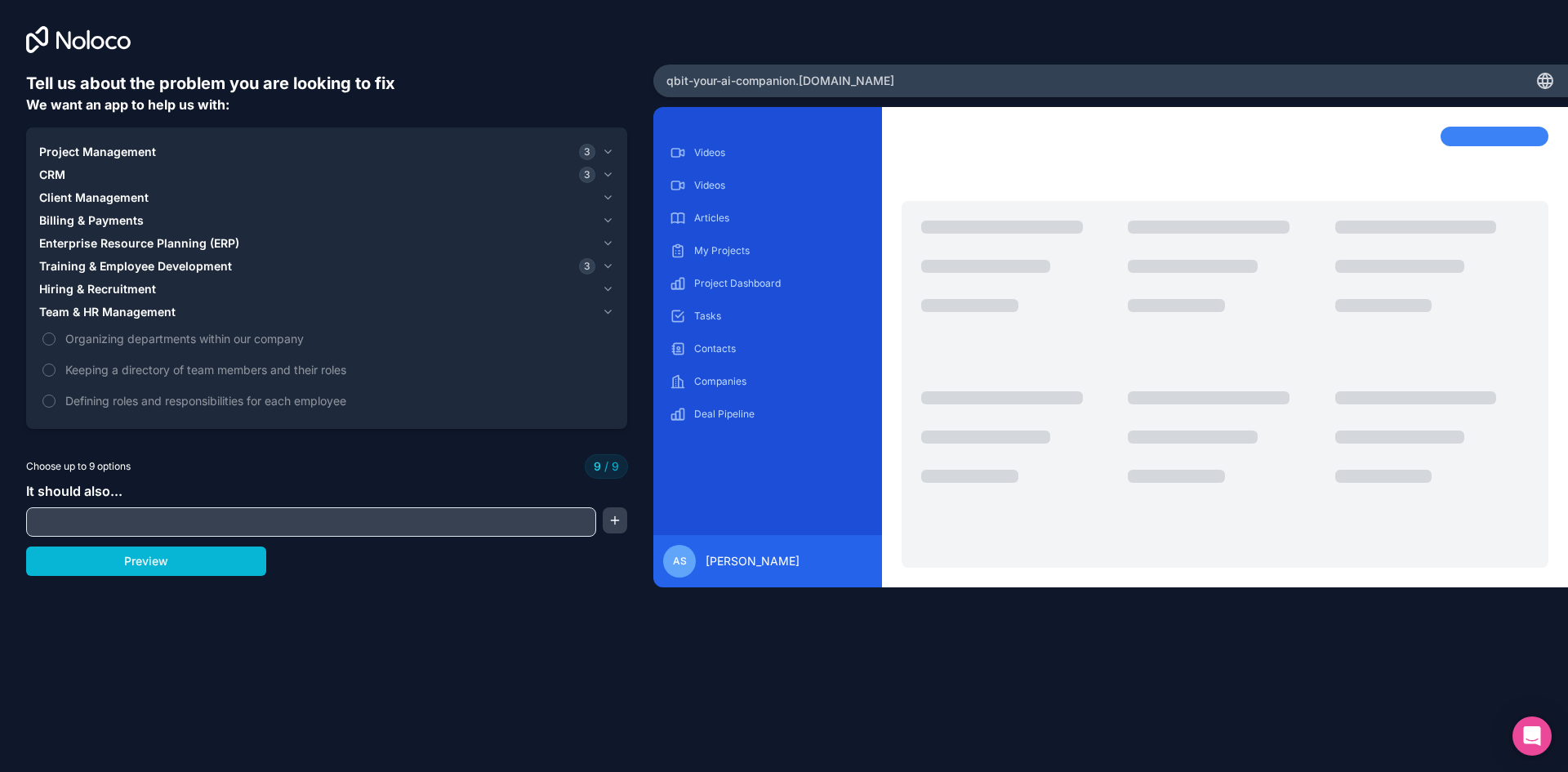
click at [105, 162] on button "Project Management 3" at bounding box center [327, 152] width 575 height 23
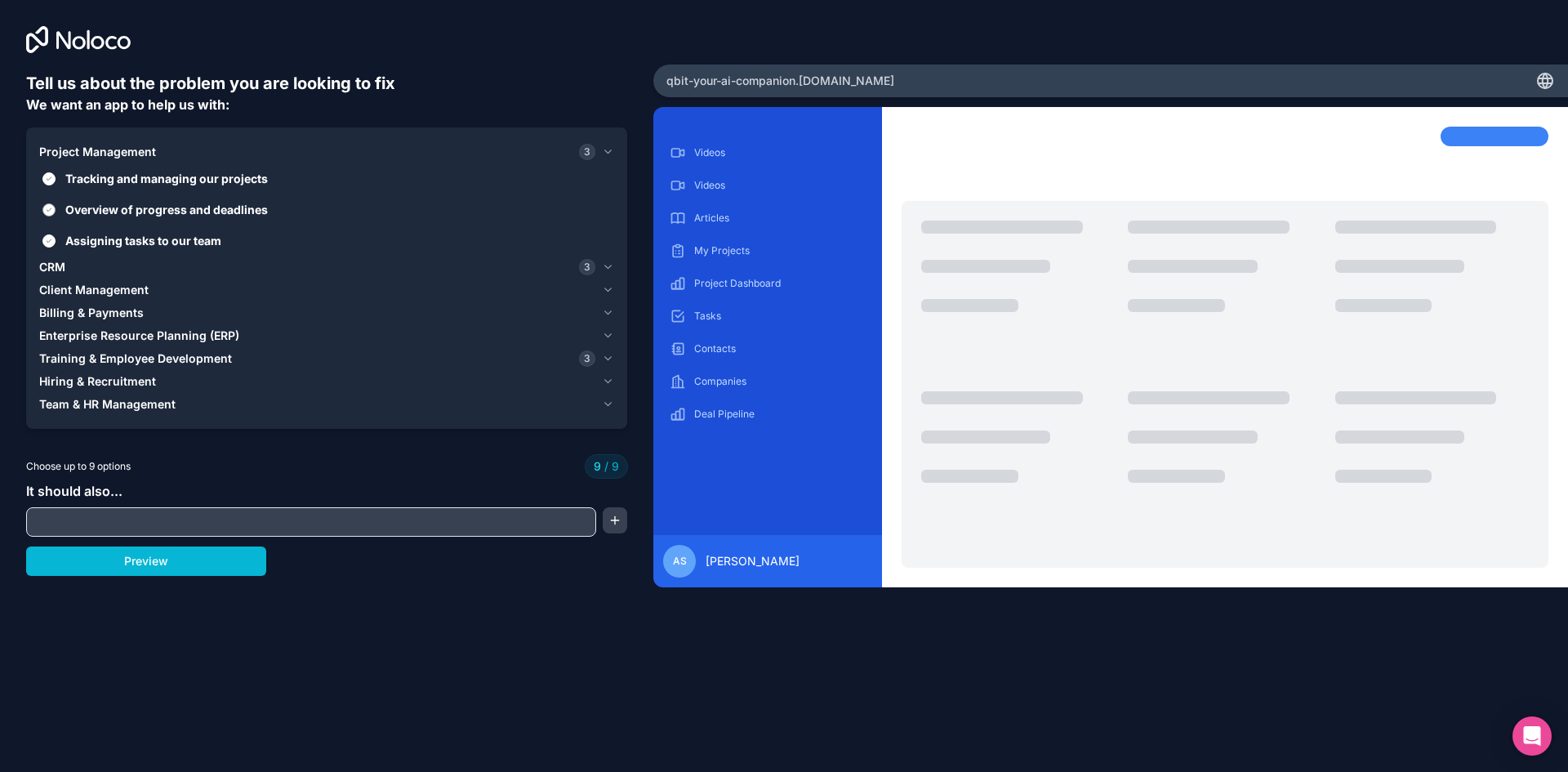
click at [166, 209] on span "Overview of progress and deadlines" at bounding box center [338, 209] width 545 height 17
click at [55, 209] on button "Overview of progress and deadlines" at bounding box center [48, 209] width 13 height 13
click at [111, 334] on span "Enterprise Resource Planning (ERP)" at bounding box center [139, 335] width 200 height 16
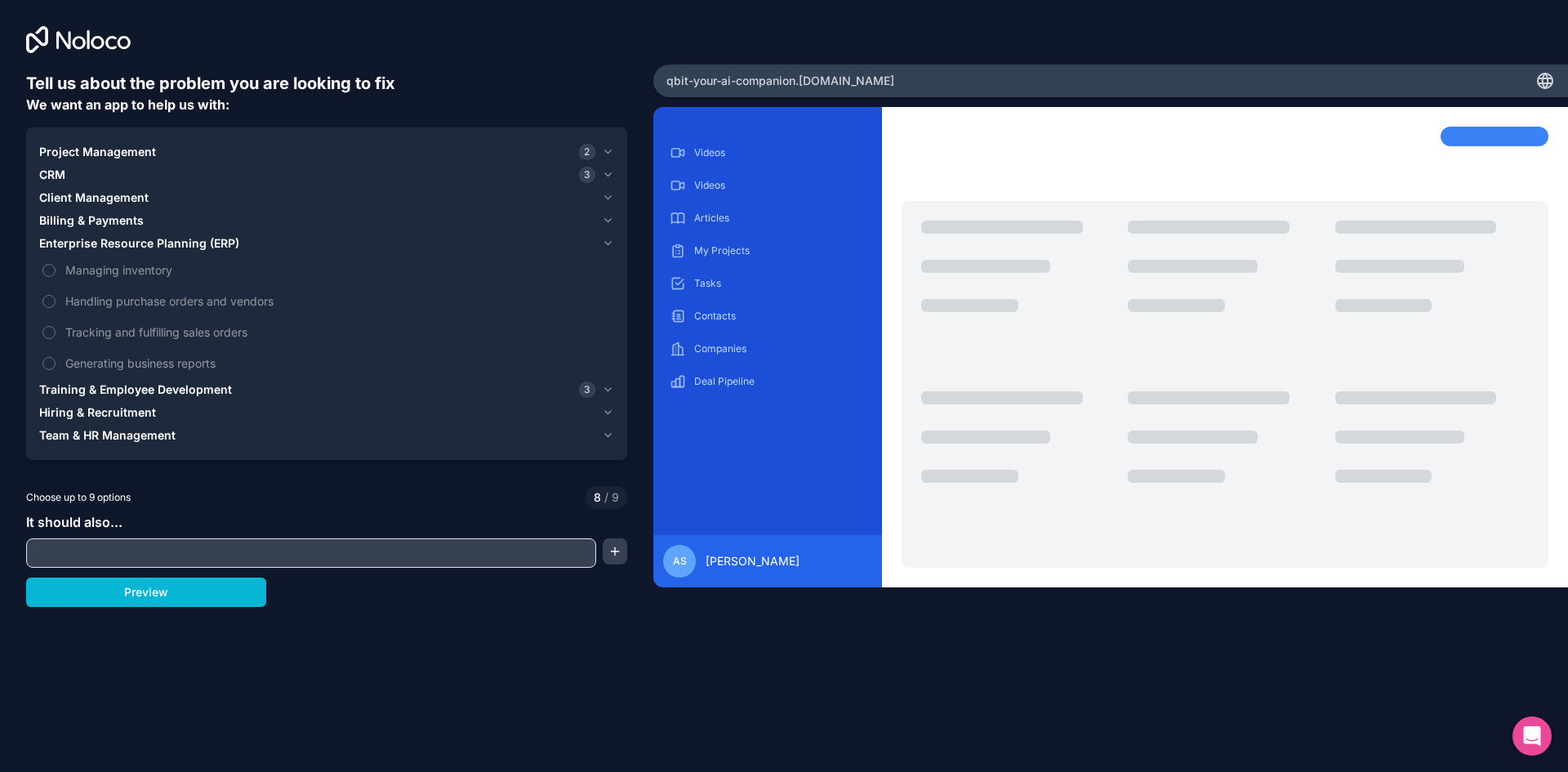
click at [84, 383] on span "Training & Employee Development" at bounding box center [135, 389] width 193 height 16
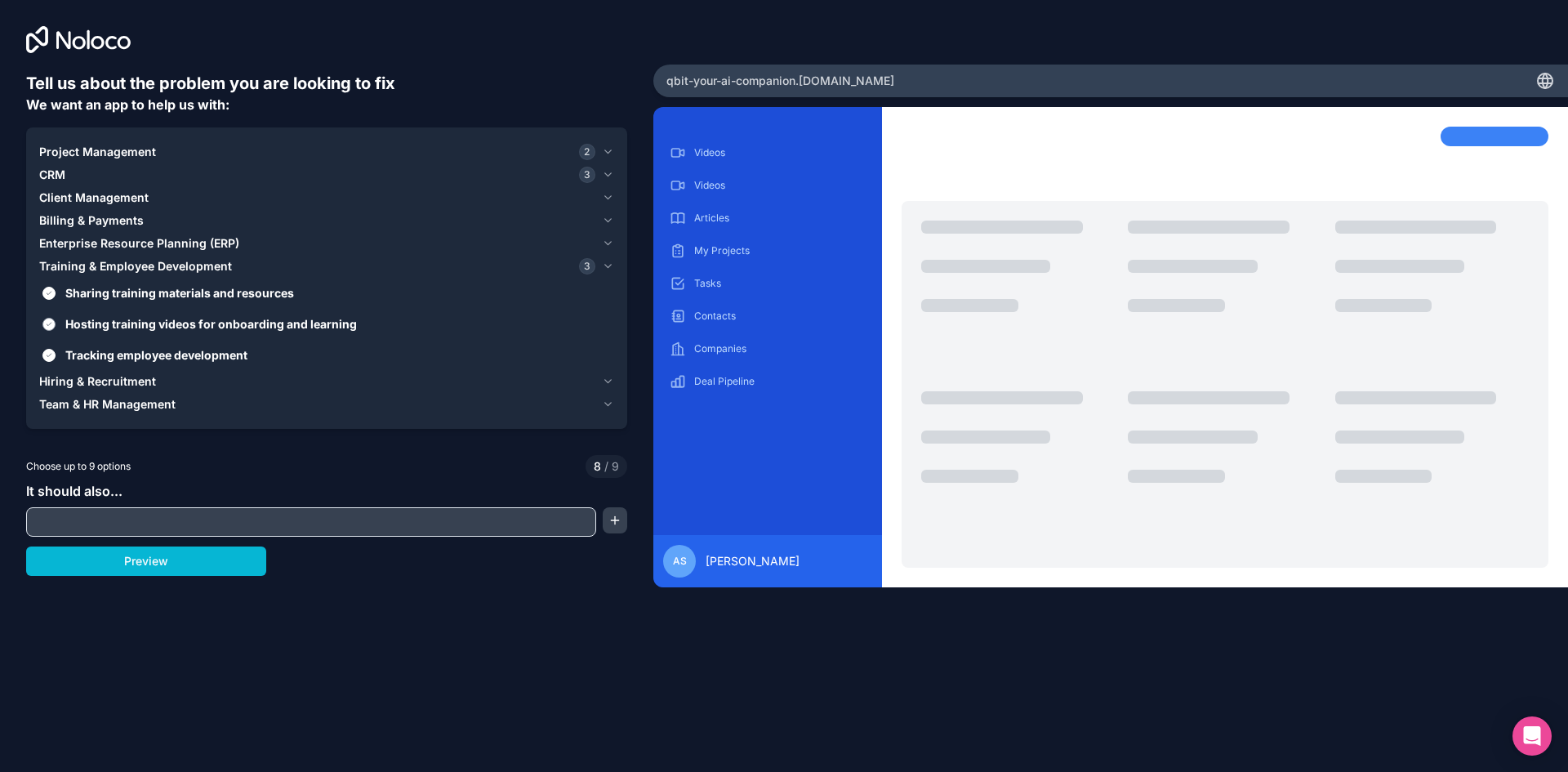
click at [92, 324] on span "Hosting training videos for onboarding and learning" at bounding box center [338, 324] width 545 height 17
click at [55, 324] on button "Hosting training videos for onboarding and learning" at bounding box center [48, 323] width 13 height 13
click at [88, 295] on span "Sharing training materials and resources" at bounding box center [338, 293] width 545 height 17
click at [55, 295] on button "Sharing training materials and resources" at bounding box center [48, 293] width 13 height 13
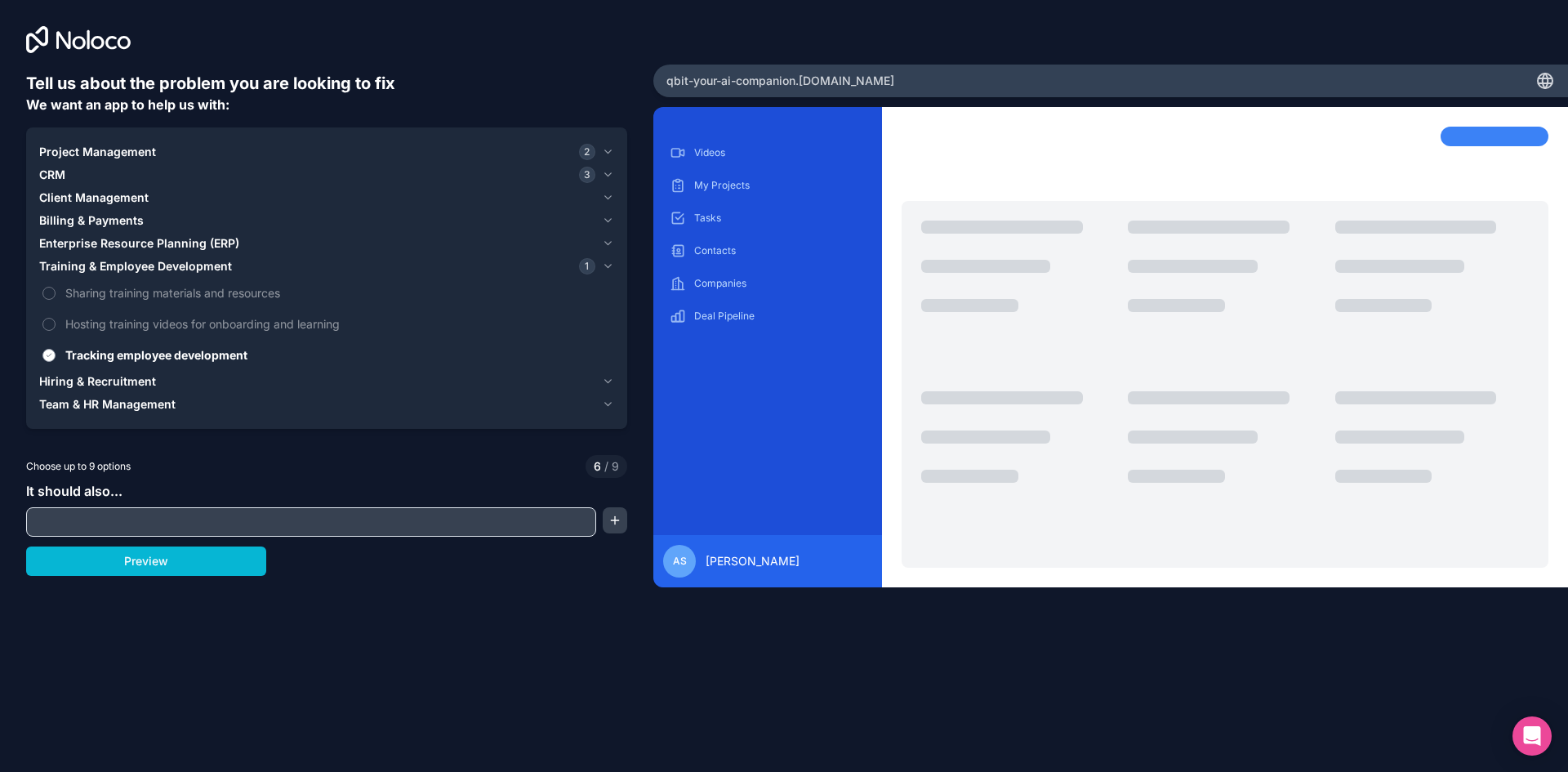
click at [75, 352] on span "Tracking employee development" at bounding box center [338, 355] width 545 height 17
click at [55, 352] on button "Tracking employee development" at bounding box center [48, 355] width 13 height 13
click at [77, 379] on span "Hiring & Recruitment" at bounding box center [97, 381] width 117 height 16
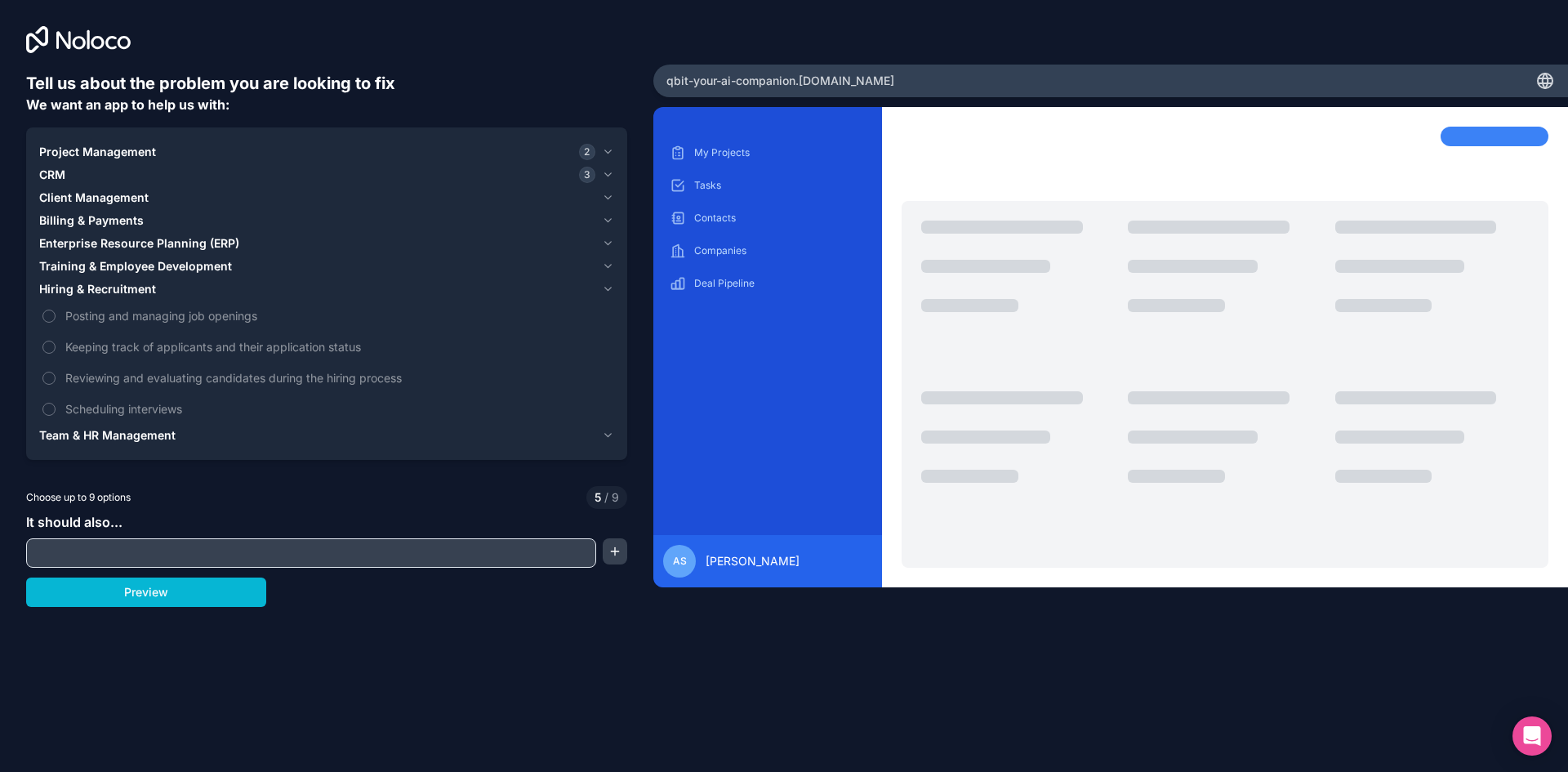
click at [111, 432] on span "Team & HR Management" at bounding box center [107, 435] width 136 height 16
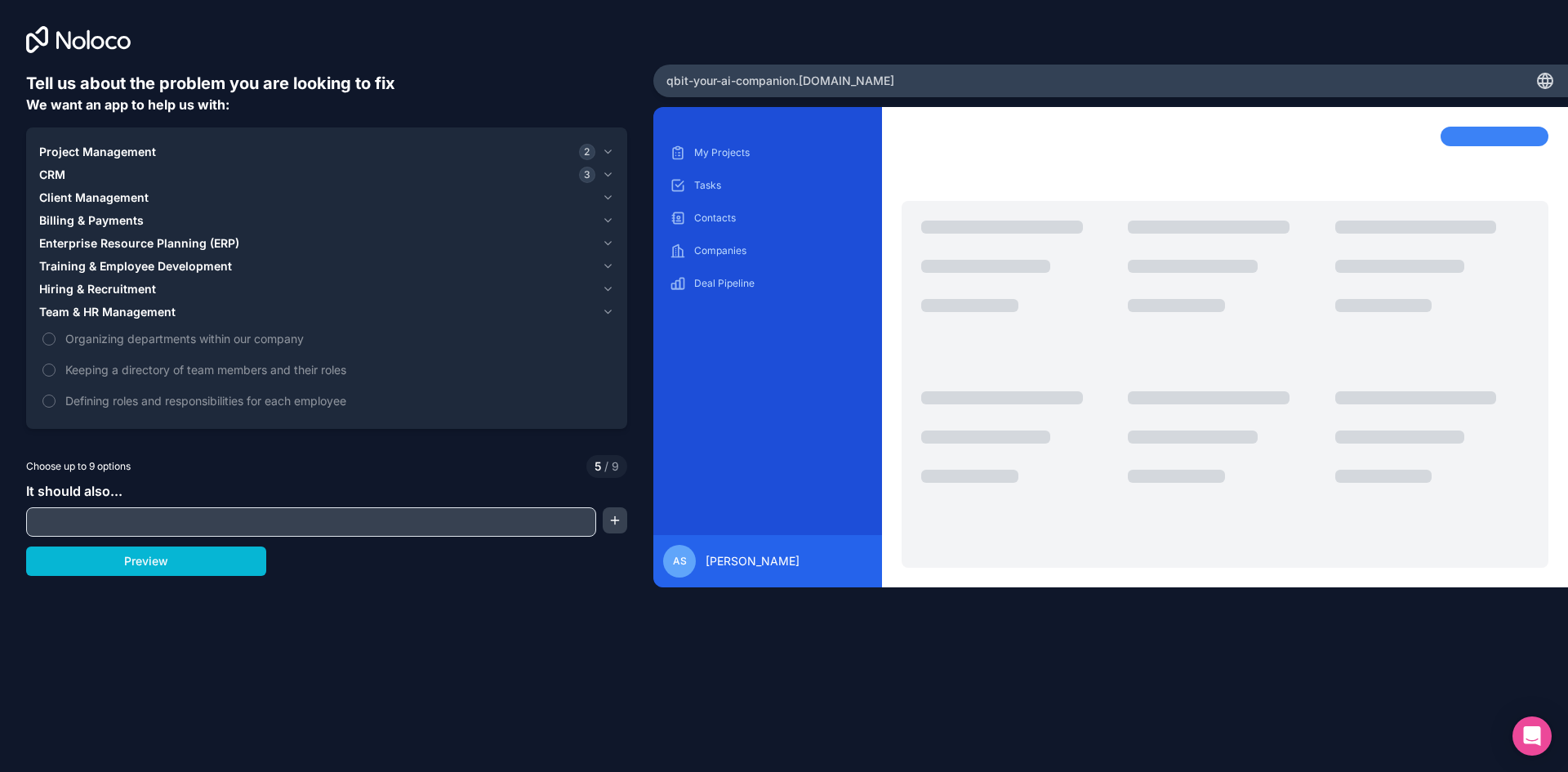
click at [78, 531] on input "text" at bounding box center [311, 522] width 562 height 23
type input "voice translation"
click at [611, 519] on button "button" at bounding box center [615, 520] width 25 height 26
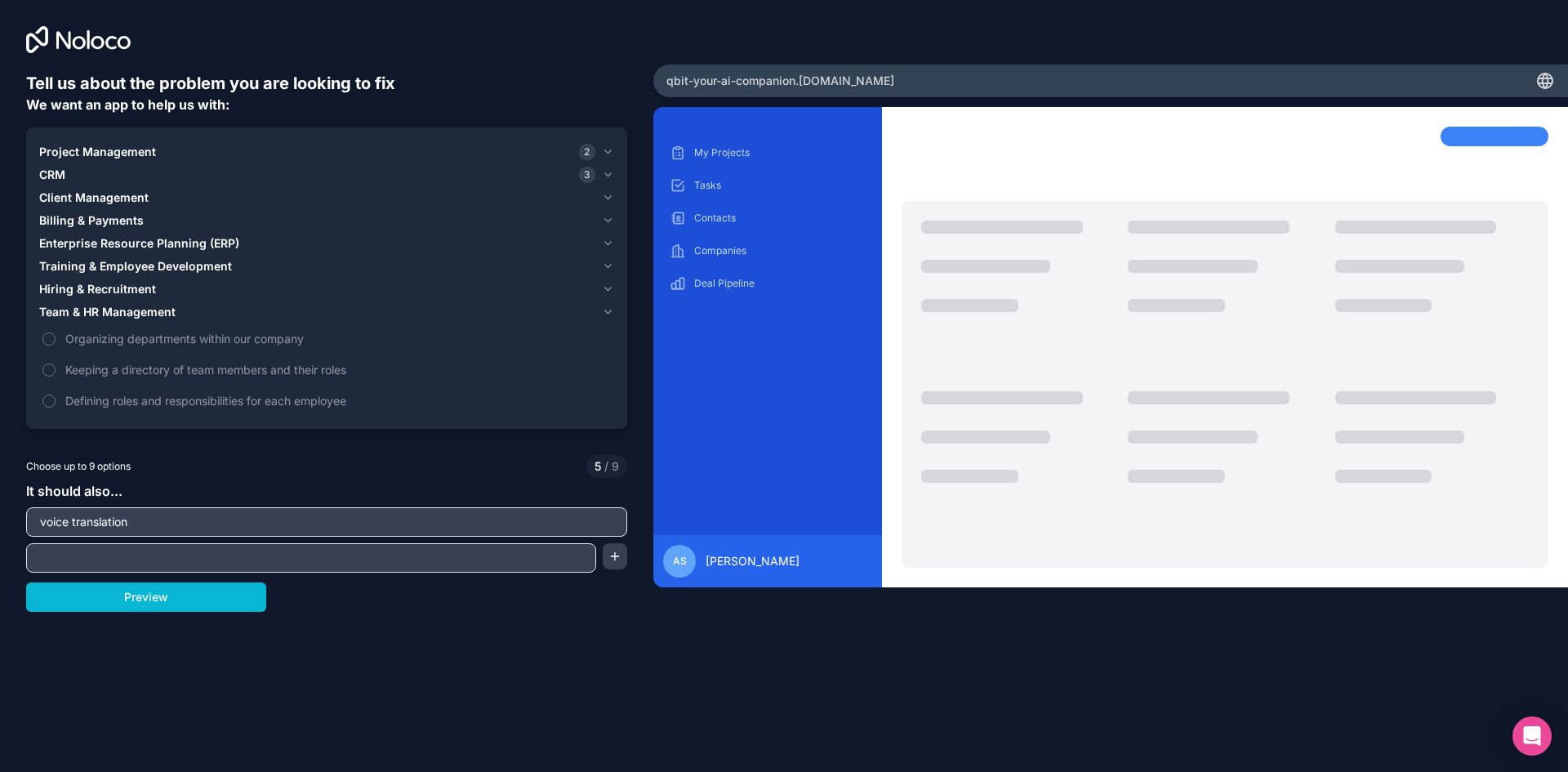
click at [194, 554] on input "text" at bounding box center [311, 558] width 562 height 23
type input "ai based video translation and transcription of voice language"
click at [619, 563] on button "button" at bounding box center [615, 556] width 25 height 26
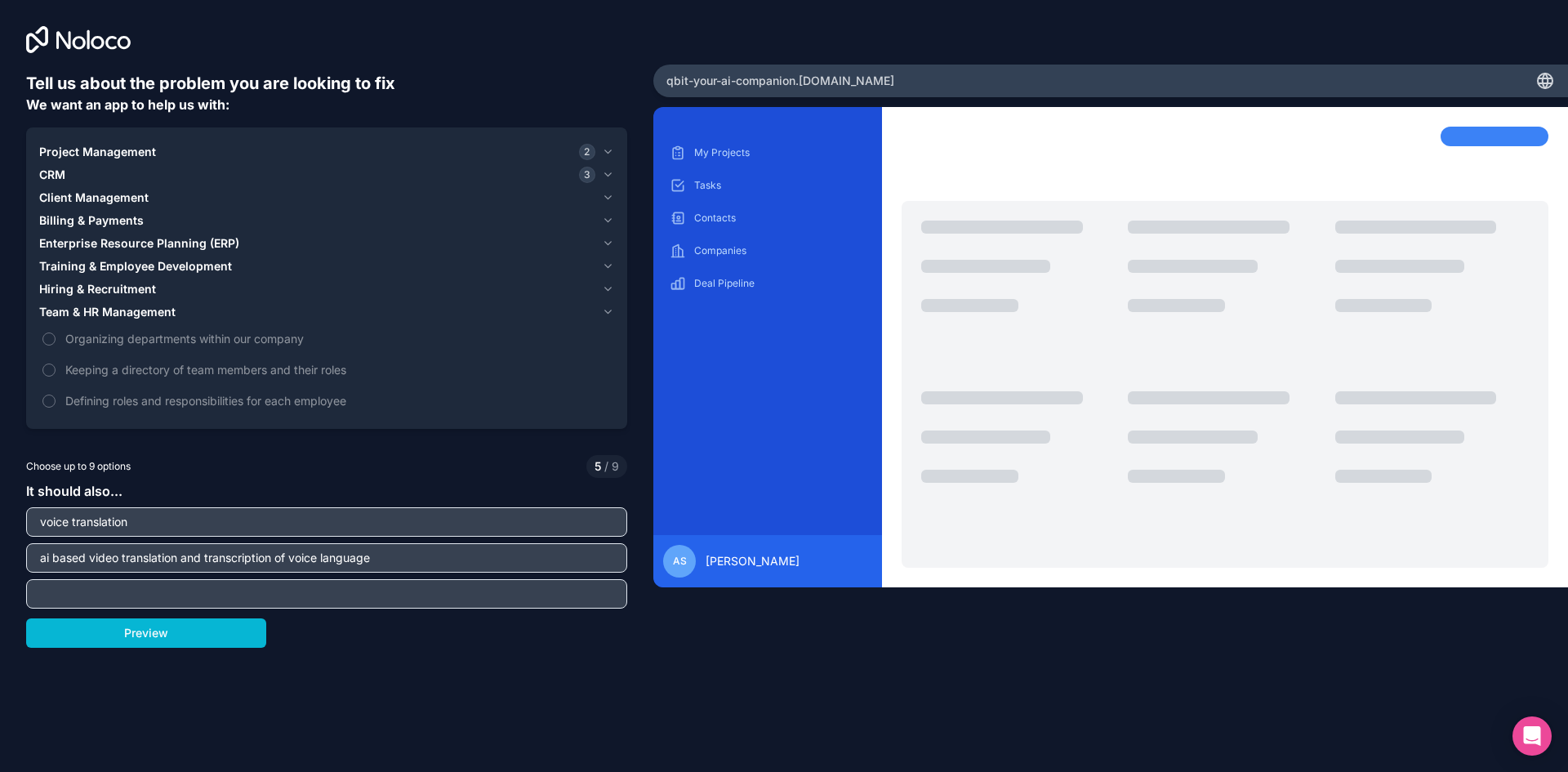
click at [172, 637] on button "Preview" at bounding box center [146, 633] width 240 height 30
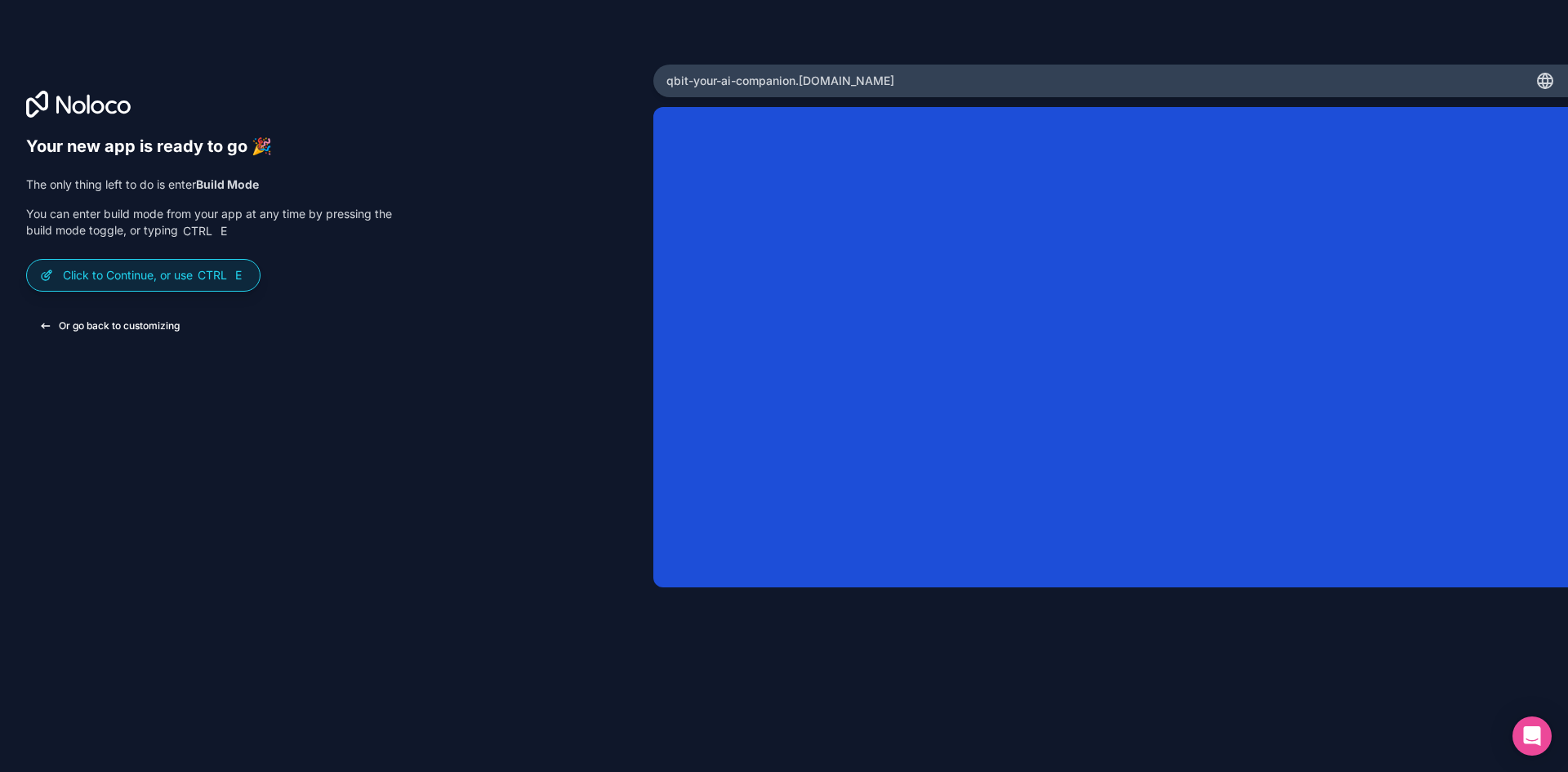
click at [105, 331] on button "Or go back to customizing" at bounding box center [110, 326] width 167 height 30
